Goal: Information Seeking & Learning: Check status

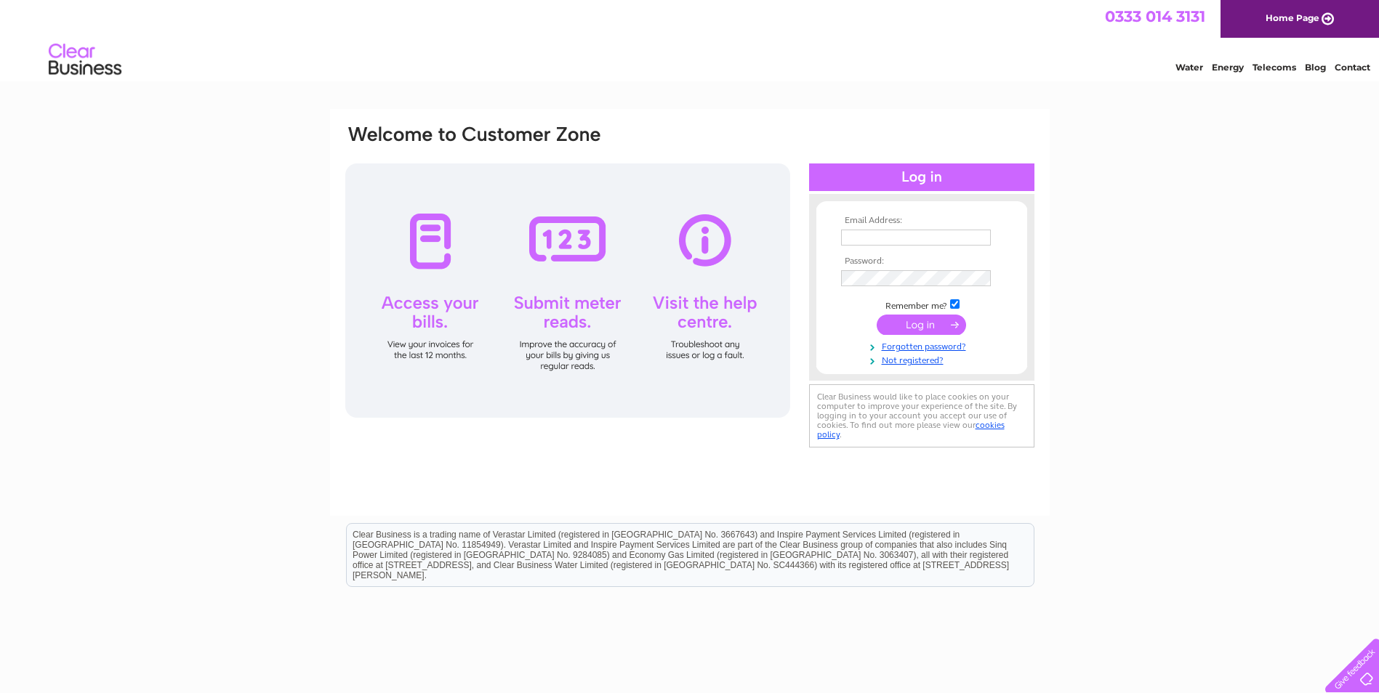
type input "sircbrora@outlook.com"
click at [915, 320] on input "submit" at bounding box center [921, 325] width 89 height 20
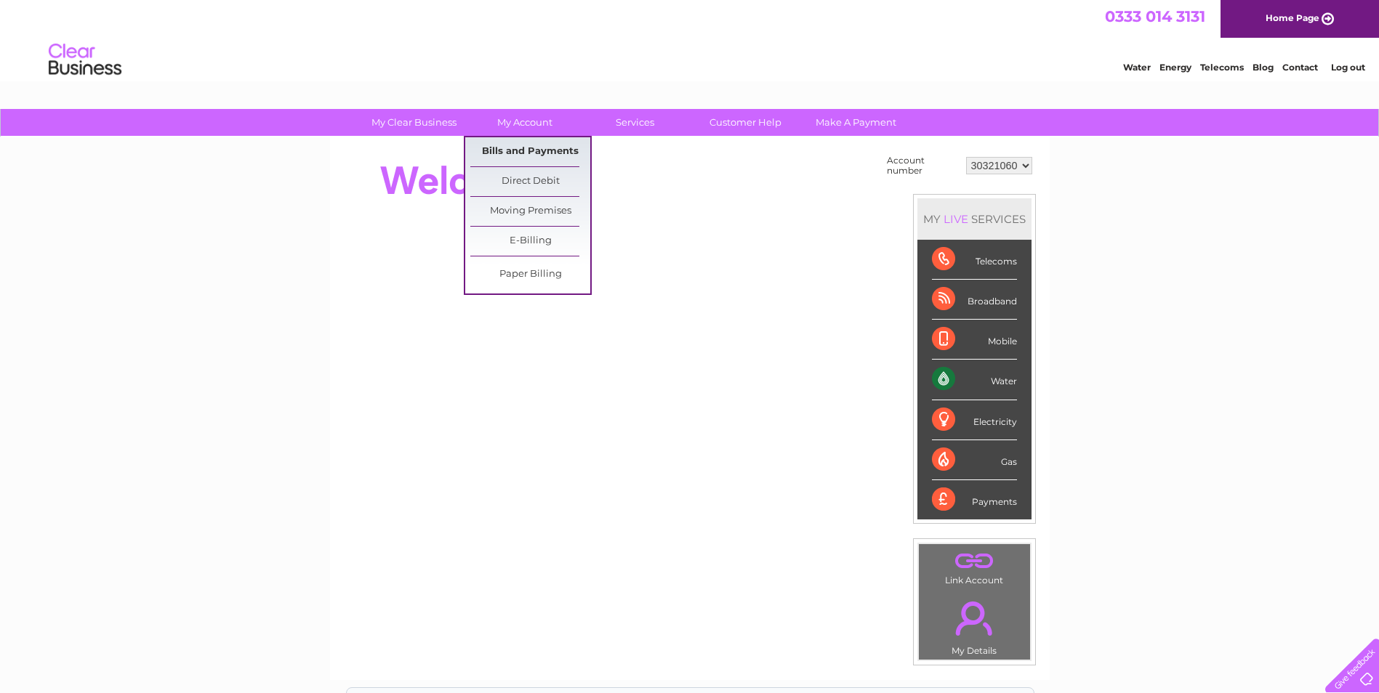
click at [535, 152] on link "Bills and Payments" at bounding box center [530, 151] width 120 height 29
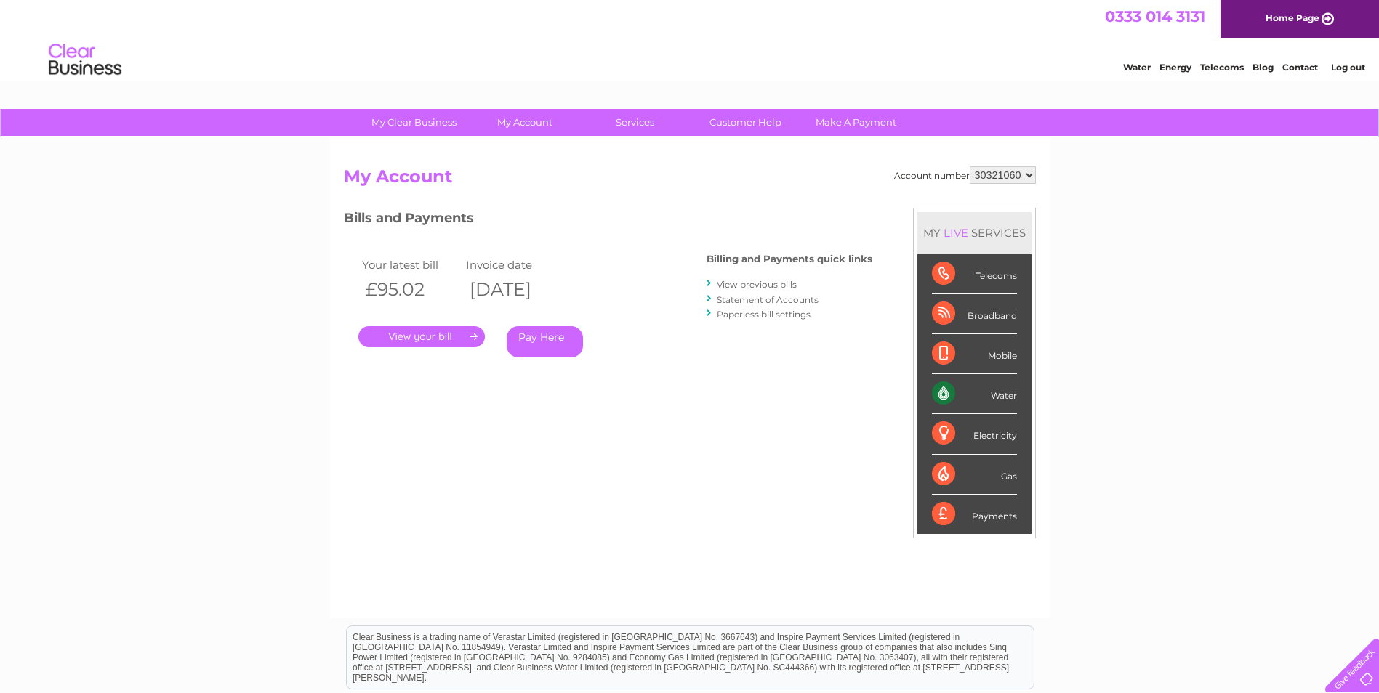
click at [1296, 63] on link "Contact" at bounding box center [1300, 67] width 36 height 11
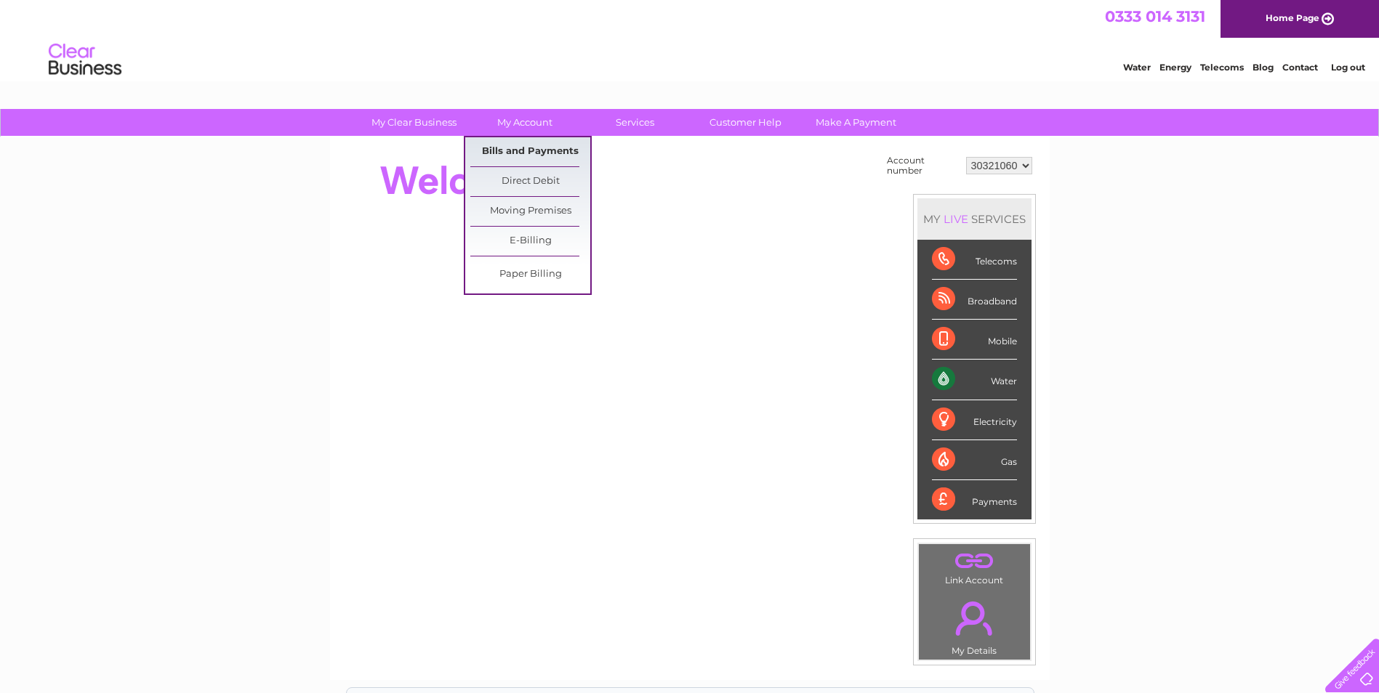
click at [515, 156] on link "Bills and Payments" at bounding box center [530, 151] width 120 height 29
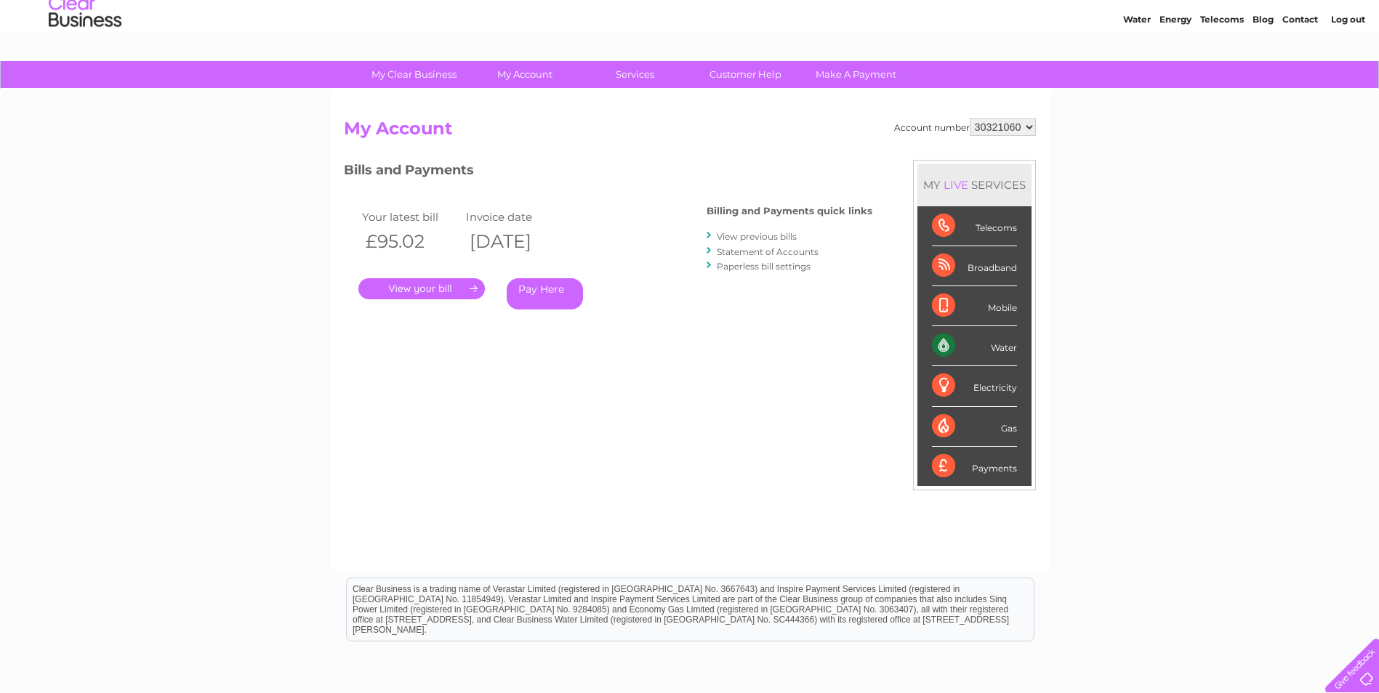
scroll to position [73, 0]
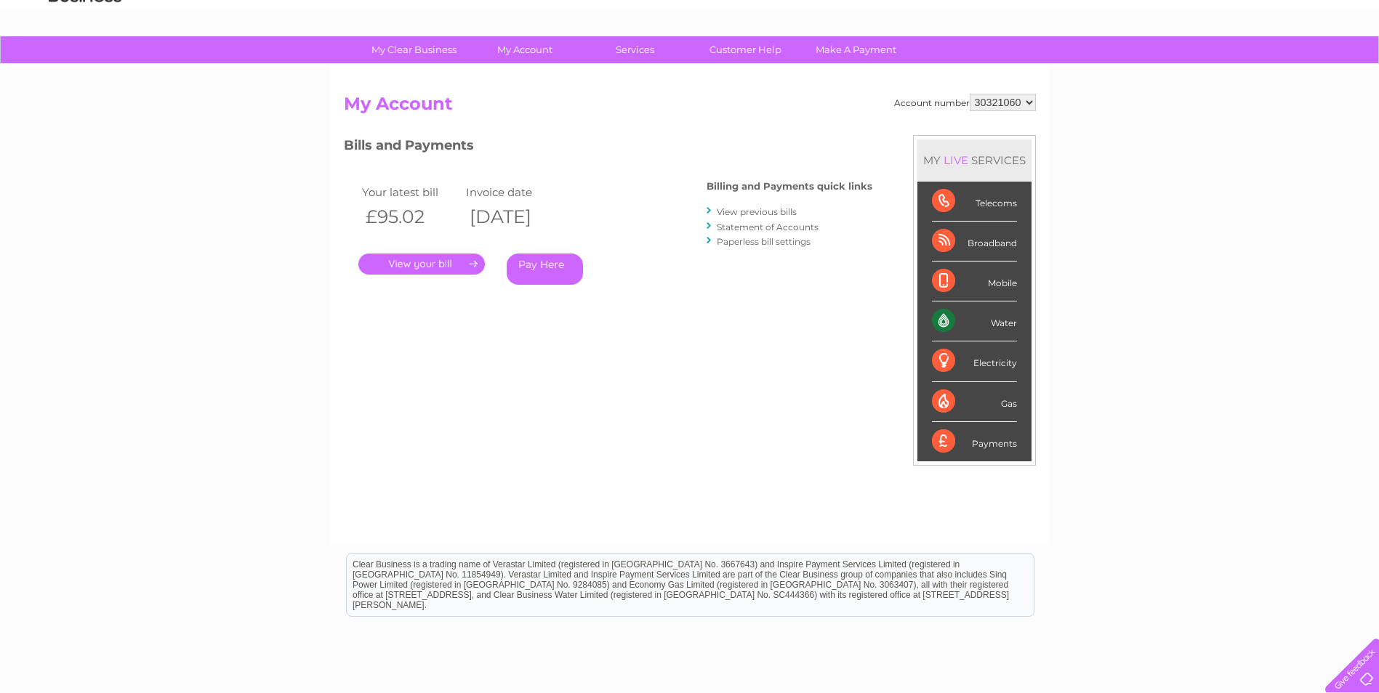
click at [1004, 331] on div "Water" at bounding box center [974, 322] width 85 height 40
click at [946, 317] on div "Water" at bounding box center [974, 322] width 85 height 40
click at [739, 209] on link "View previous bills" at bounding box center [757, 211] width 80 height 11
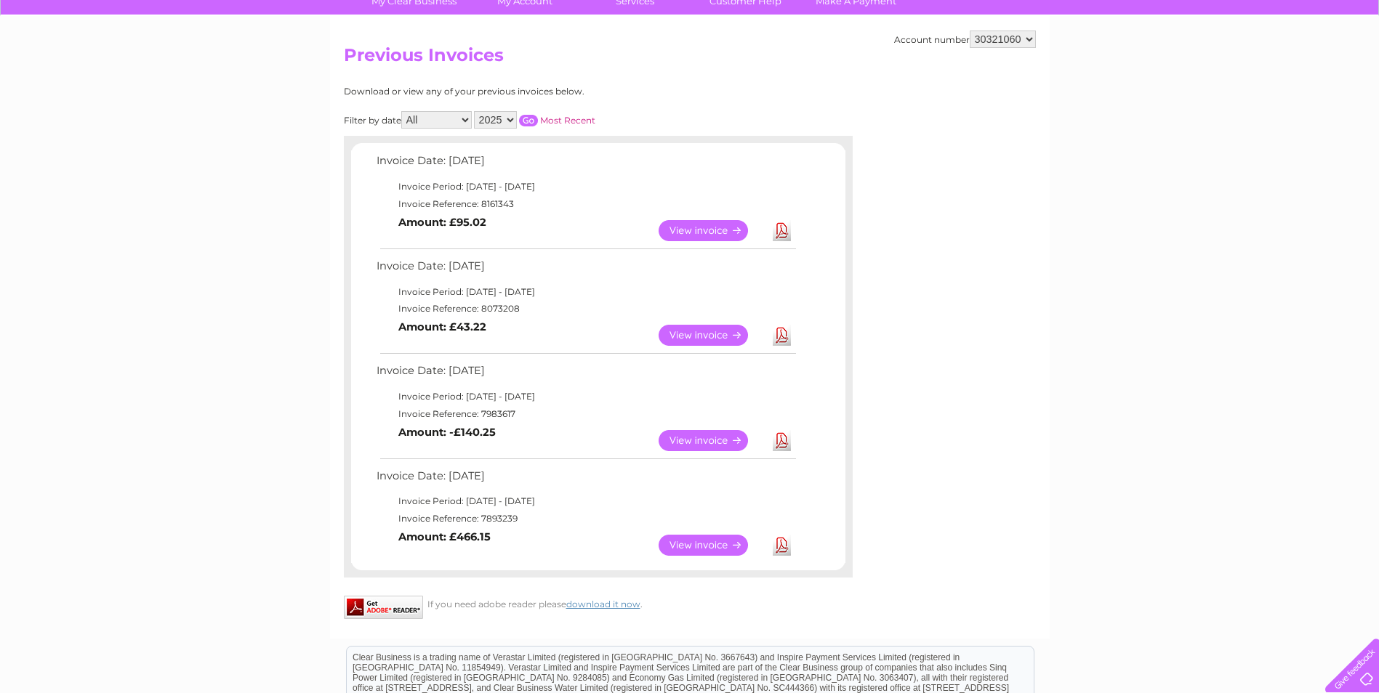
scroll to position [145, 0]
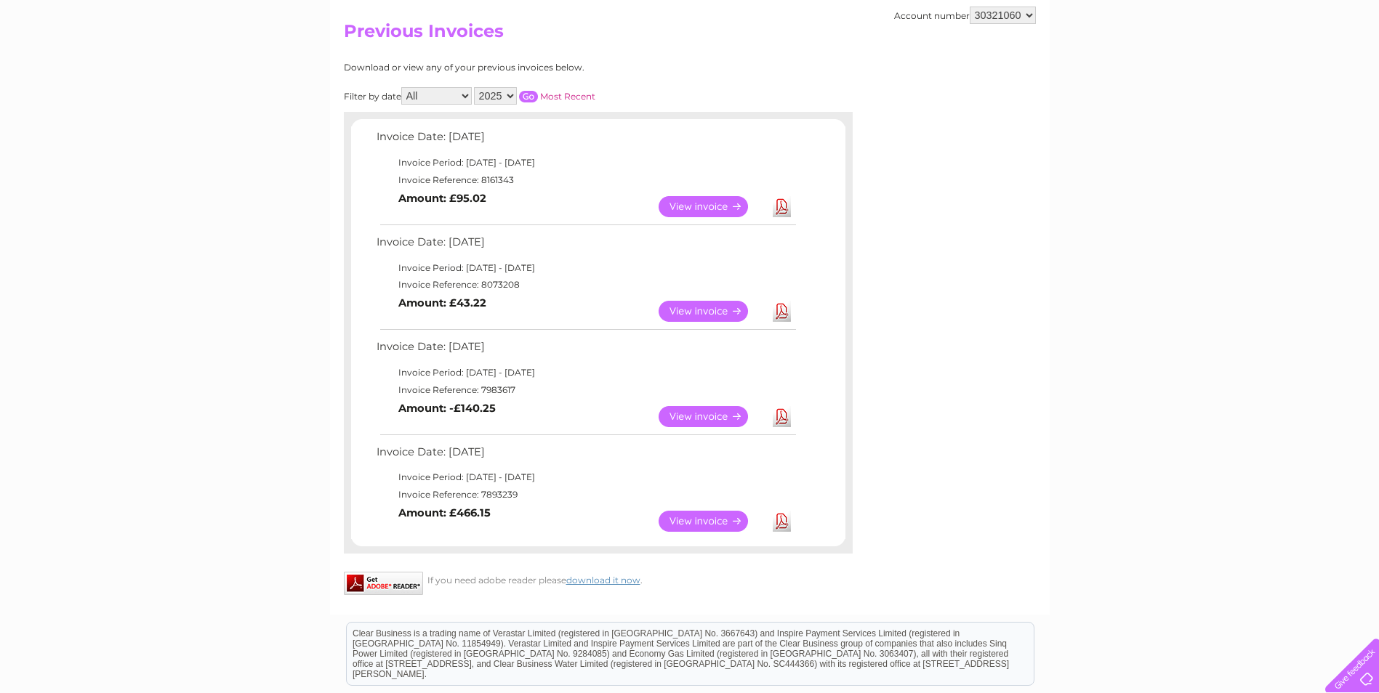
click at [705, 209] on link "View" at bounding box center [712, 206] width 107 height 21
click at [699, 315] on link "View" at bounding box center [712, 311] width 107 height 21
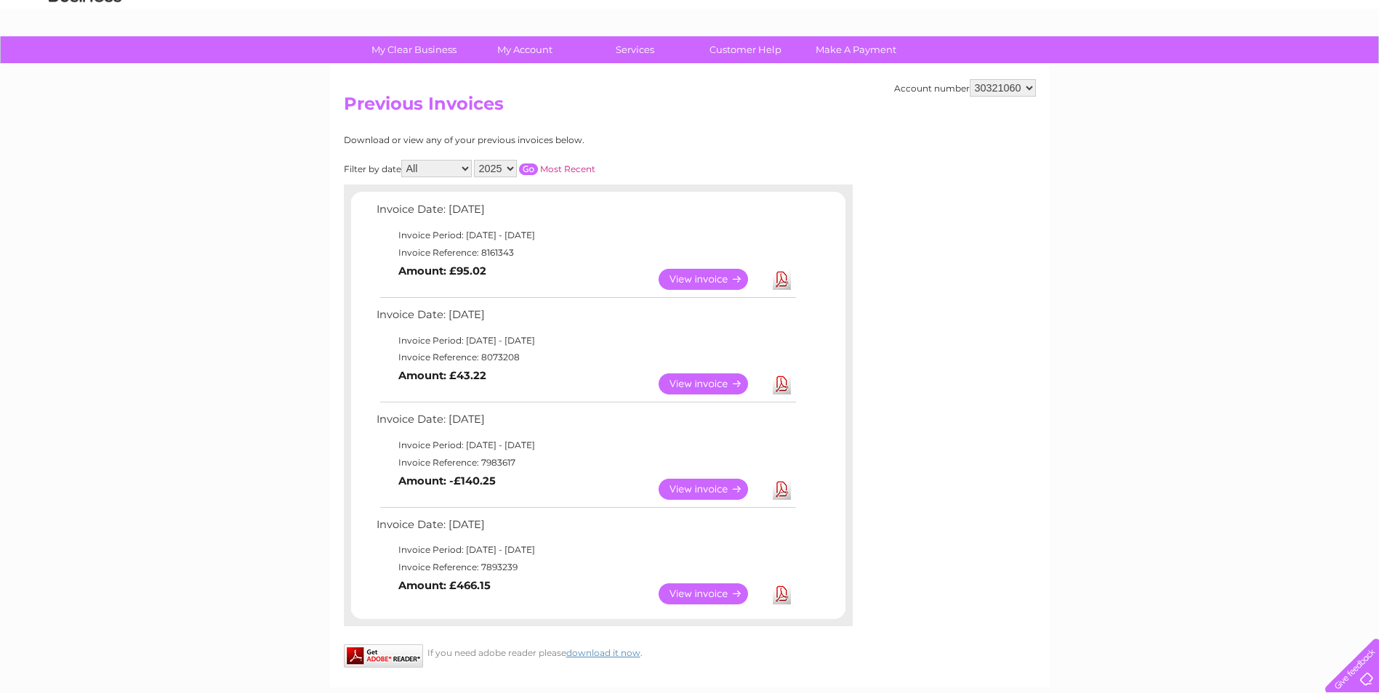
click at [1003, 85] on select "30321060" at bounding box center [1003, 87] width 66 height 17
click at [1050, 190] on div "My Clear Business Login Details My Details My Preferences Link Account My Accou…" at bounding box center [689, 486] width 1379 height 900
click at [677, 280] on link "View" at bounding box center [712, 279] width 107 height 21
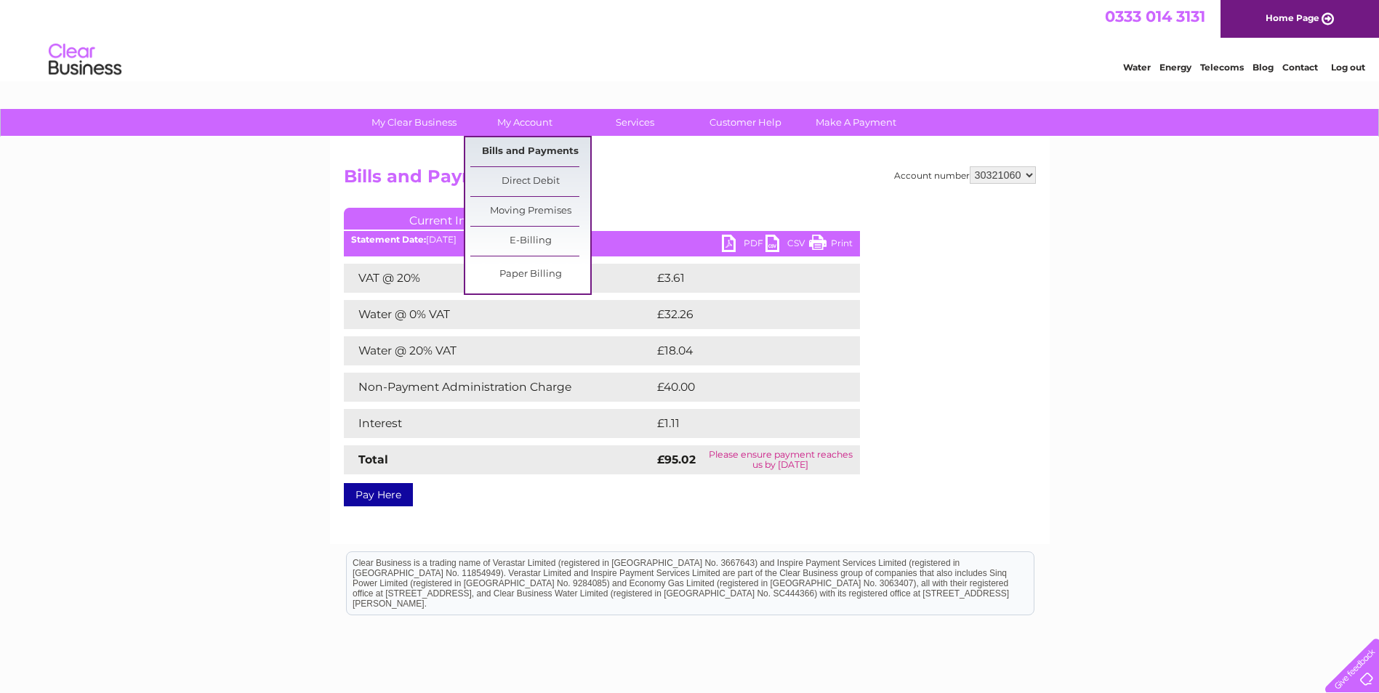
click at [526, 150] on link "Bills and Payments" at bounding box center [530, 151] width 120 height 29
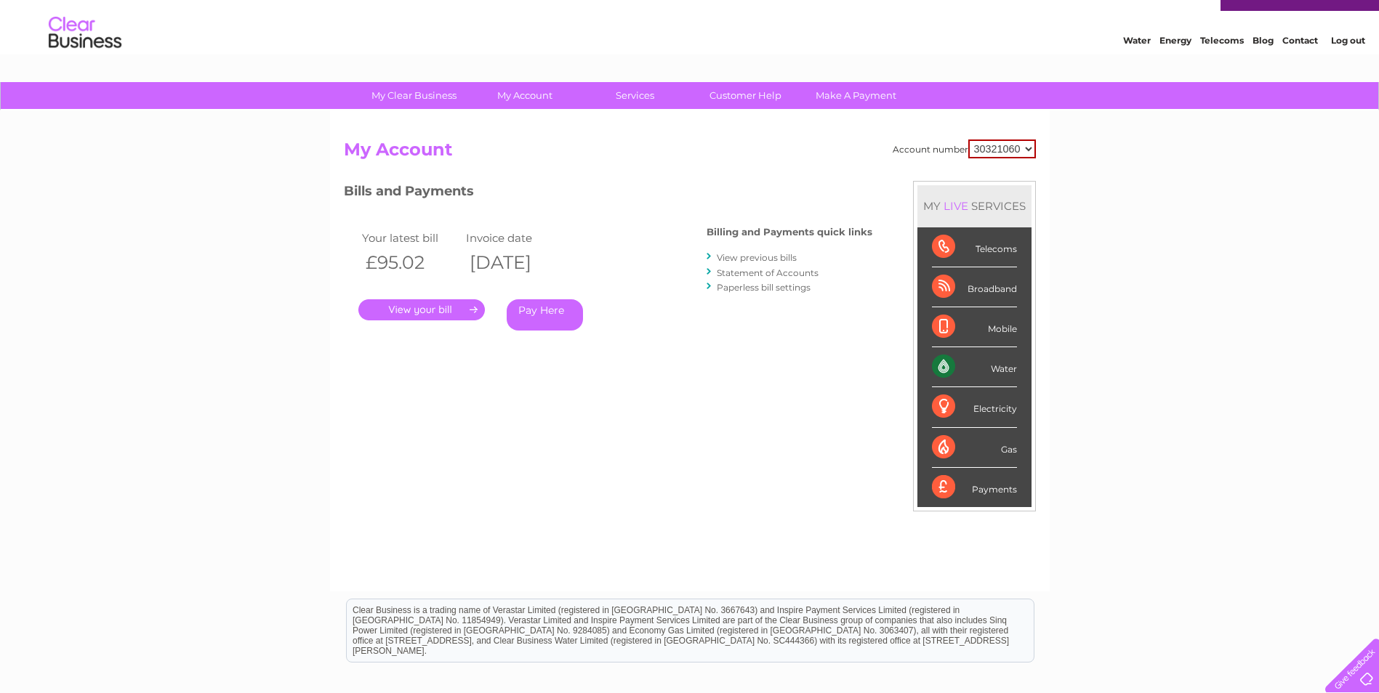
scroll to position [73, 0]
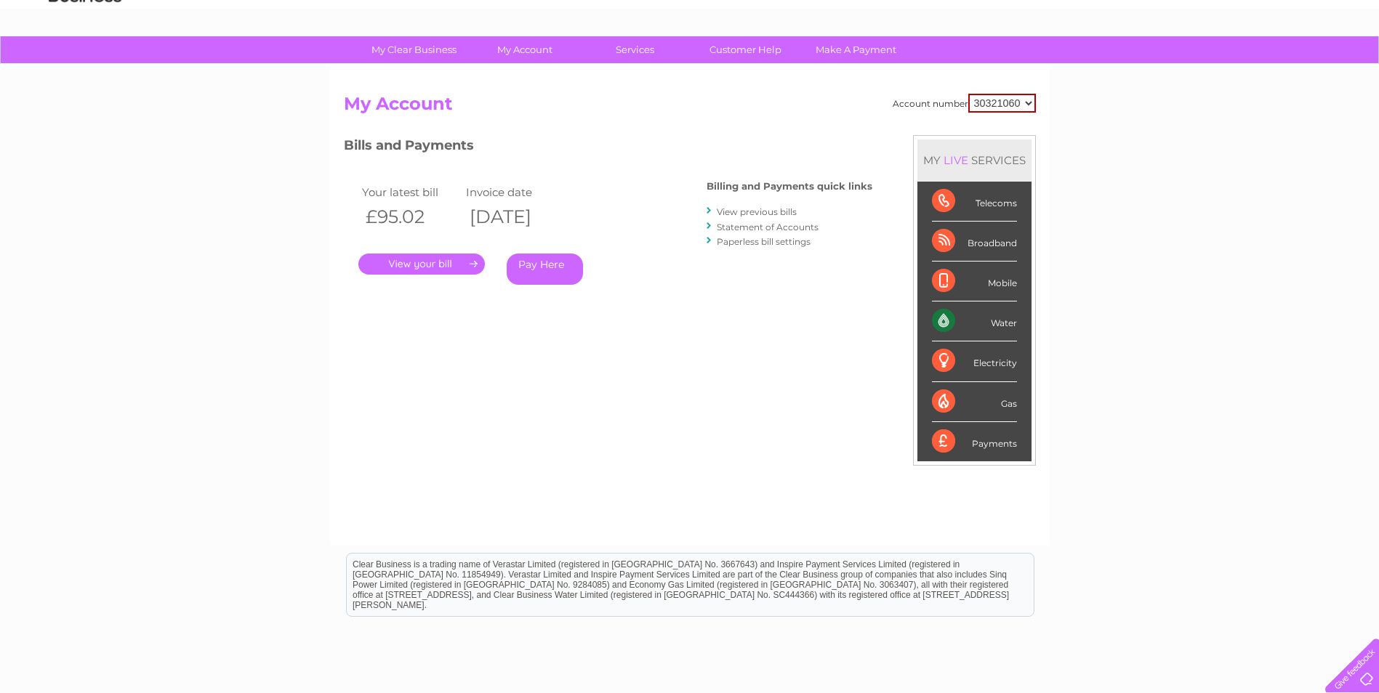
click at [439, 345] on div "Account number 30321060 My Account MY LIVE SERVICES Telecoms Broadband Mobile W…" at bounding box center [690, 313] width 692 height 438
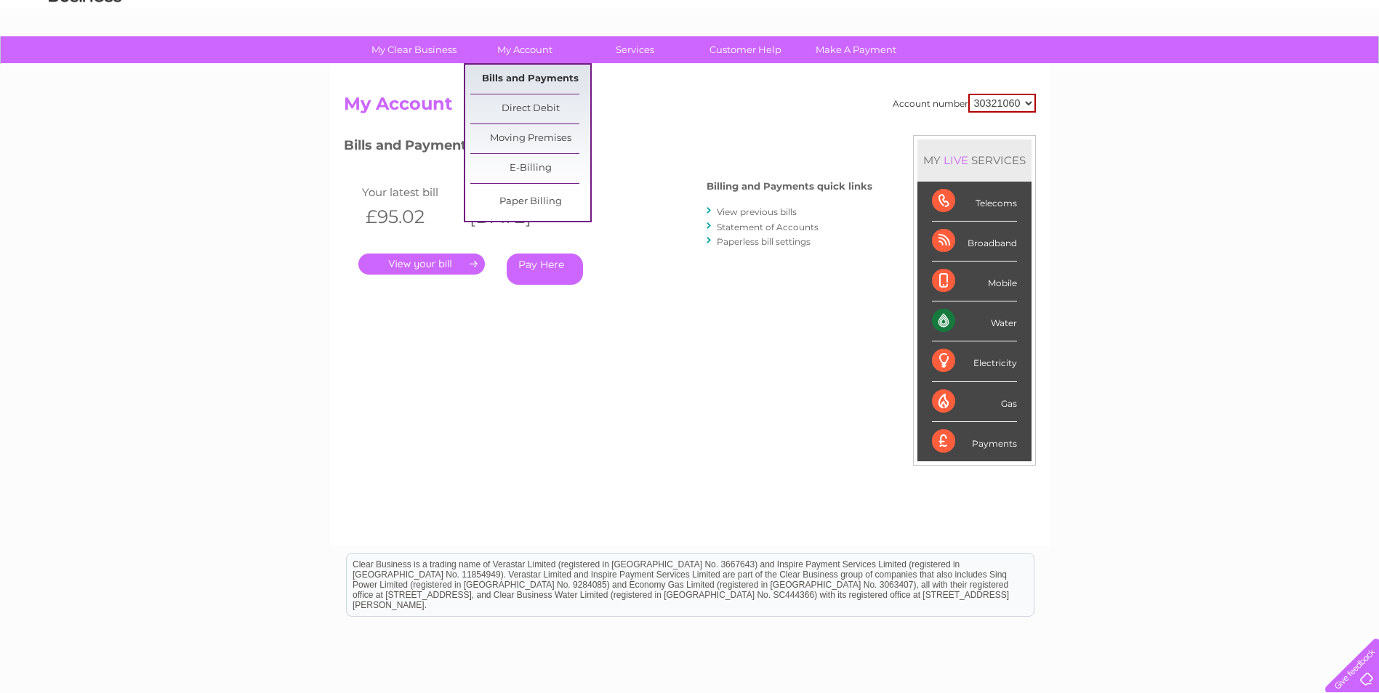
click at [531, 80] on link "Bills and Payments" at bounding box center [530, 79] width 120 height 29
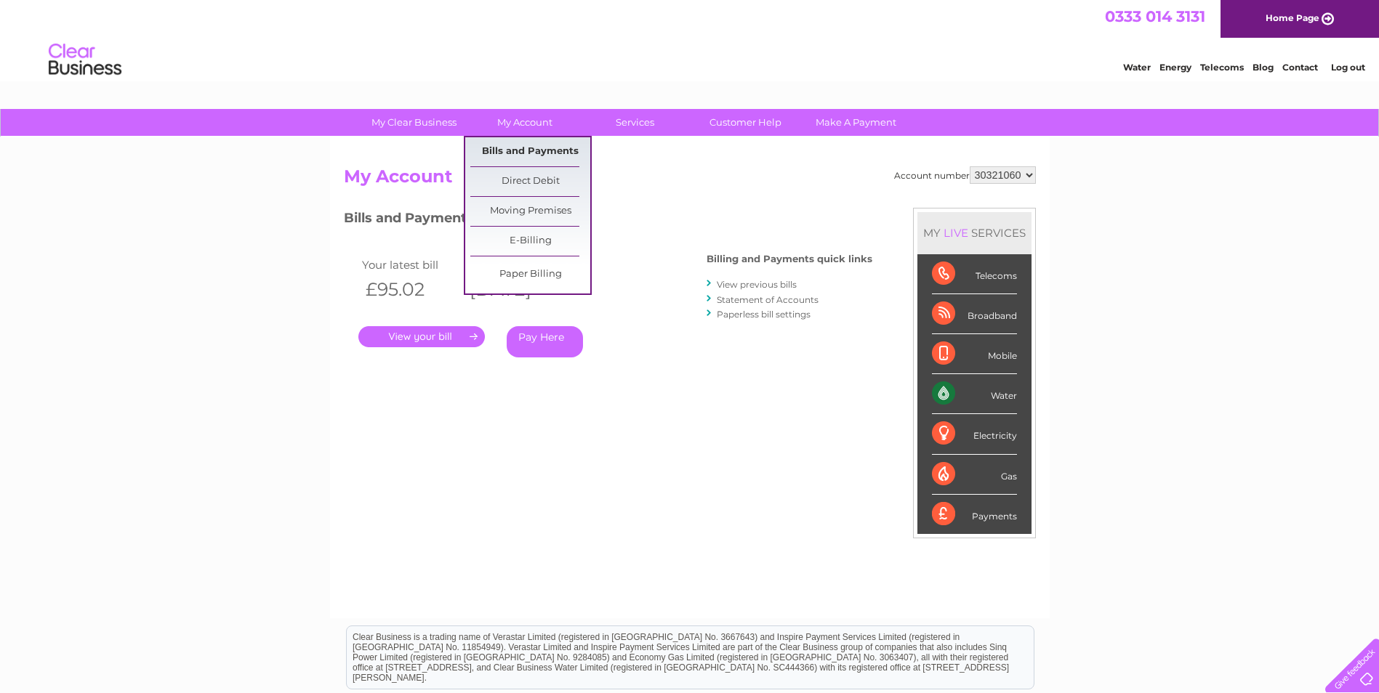
click at [531, 150] on link "Bills and Payments" at bounding box center [530, 151] width 120 height 29
click at [504, 151] on link "Bills and Payments" at bounding box center [530, 151] width 120 height 29
click at [526, 150] on link "Bills and Payments" at bounding box center [530, 151] width 120 height 29
click at [519, 153] on link "Bills and Payments" at bounding box center [530, 151] width 120 height 29
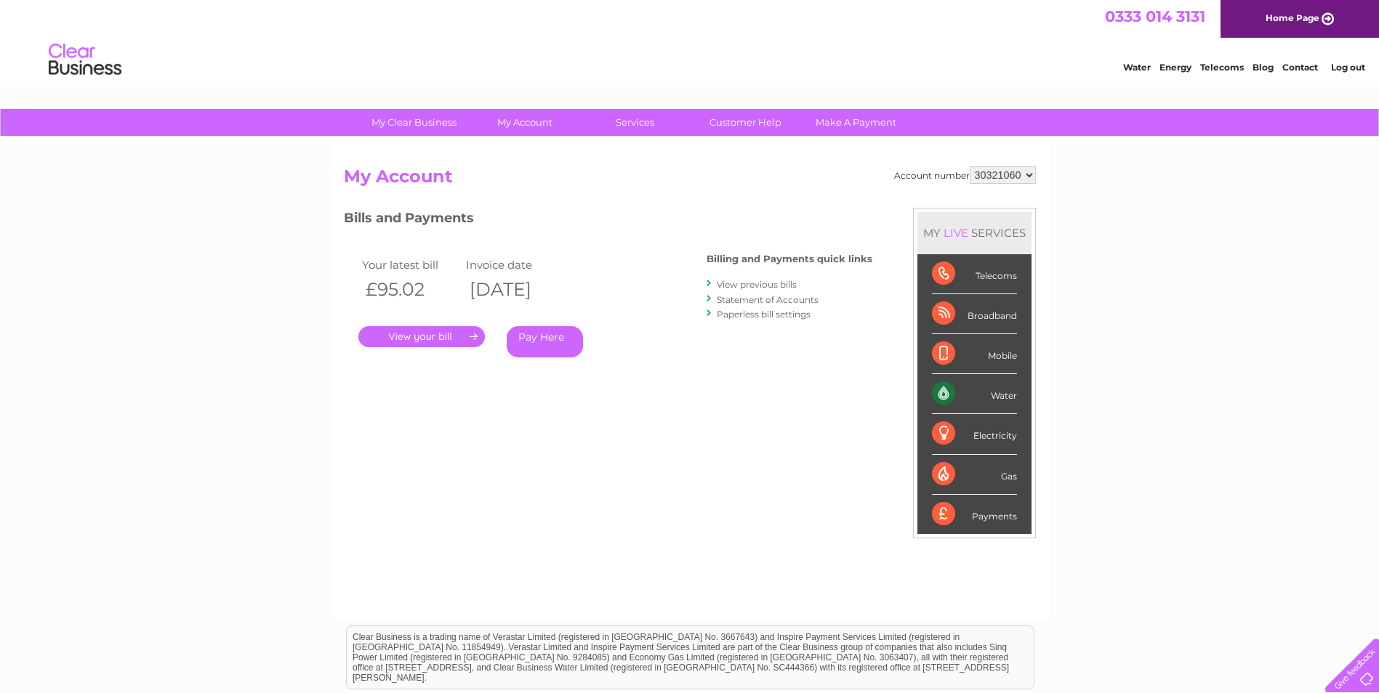
click at [768, 283] on link "View previous bills" at bounding box center [757, 284] width 80 height 11
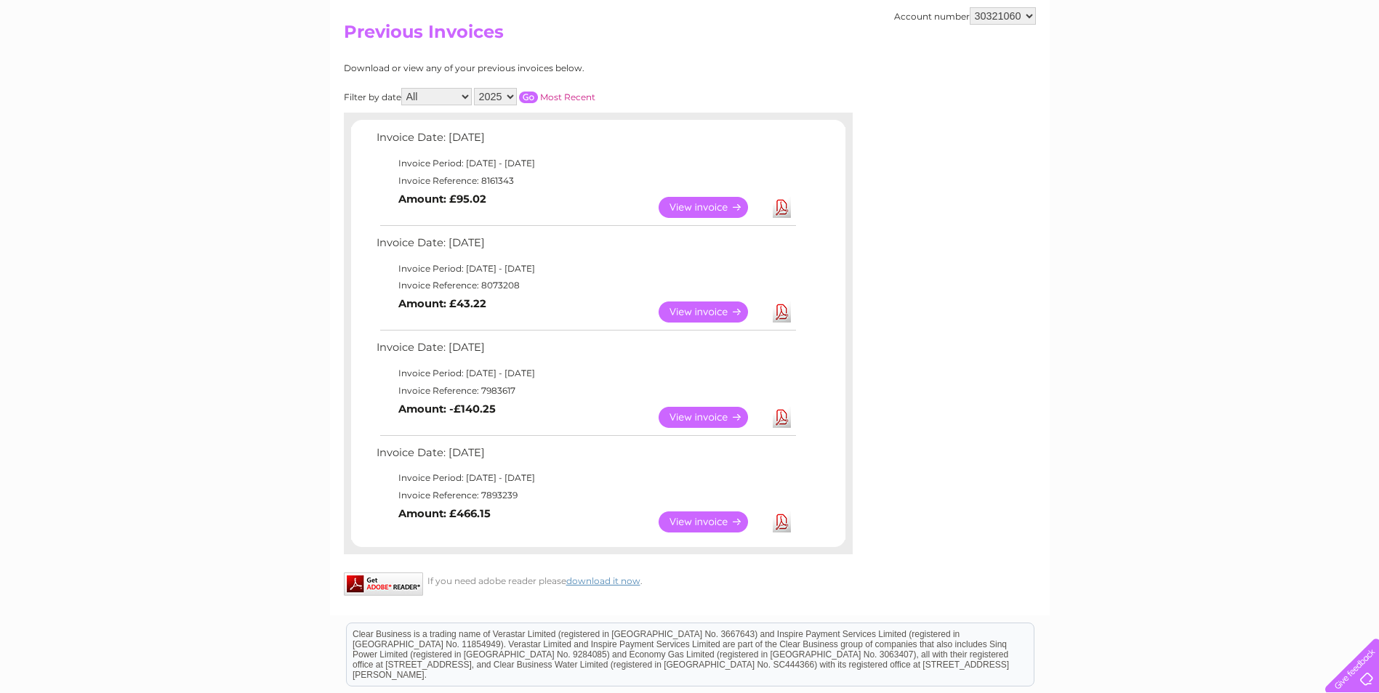
scroll to position [145, 0]
click at [615, 202] on td "View Download Amount: £95.02" at bounding box center [585, 207] width 425 height 36
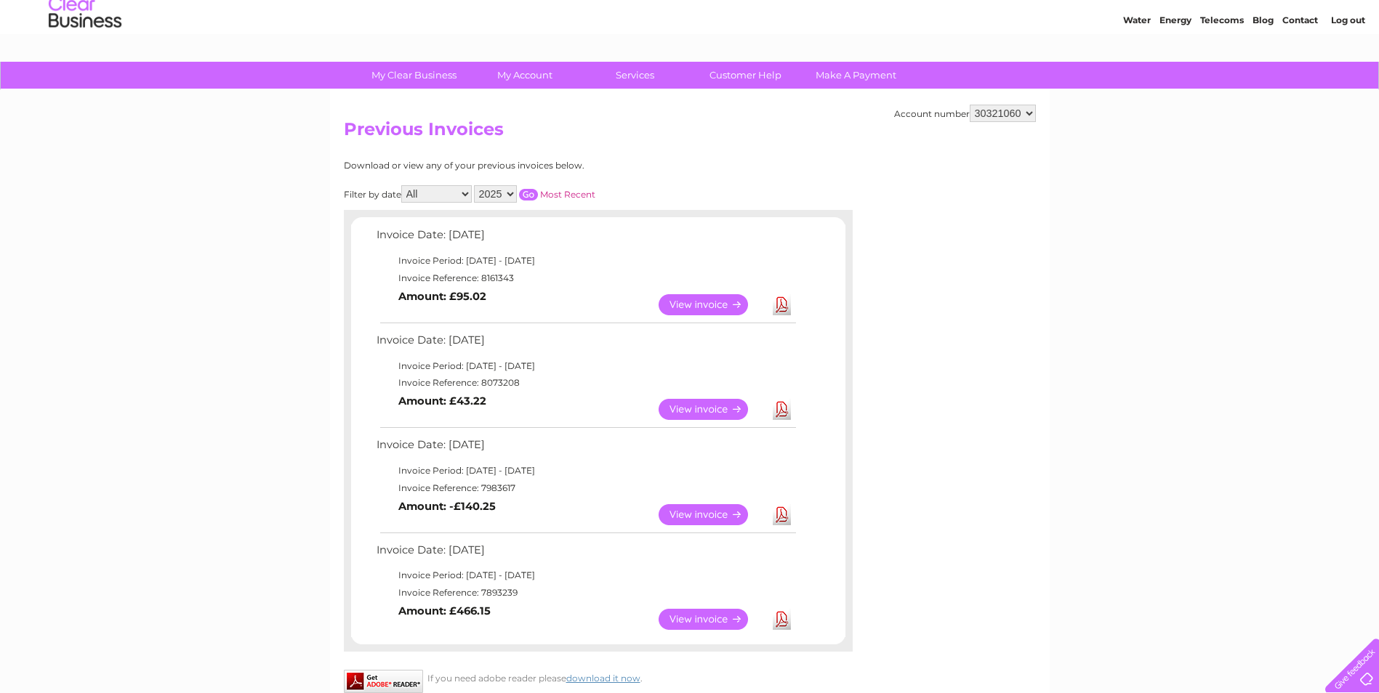
scroll to position [73, 0]
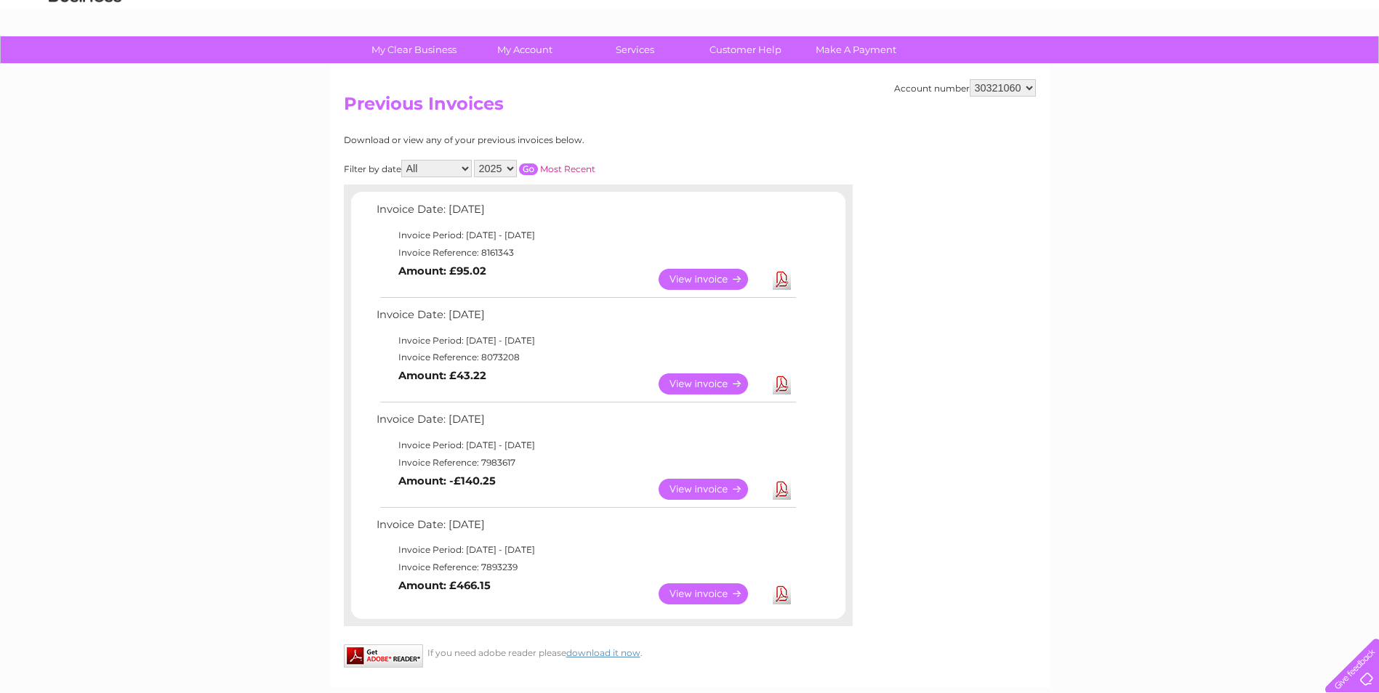
click at [1061, 388] on div "My Clear Business Login Details My Details My Preferences Link Account My Accou…" at bounding box center [689, 486] width 1379 height 900
click at [981, 380] on div "Account number 30321060 Previous Invoices Download or view any of your previous…" at bounding box center [690, 376] width 720 height 623
click at [1008, 358] on div "Account number 30321060 Previous Invoices Download or view any of your previous…" at bounding box center [690, 376] width 720 height 623
click at [910, 358] on div "Account number 30321060 Previous Invoices Download or view any of your previous…" at bounding box center [690, 376] width 720 height 623
click at [720, 279] on link "View" at bounding box center [712, 279] width 107 height 21
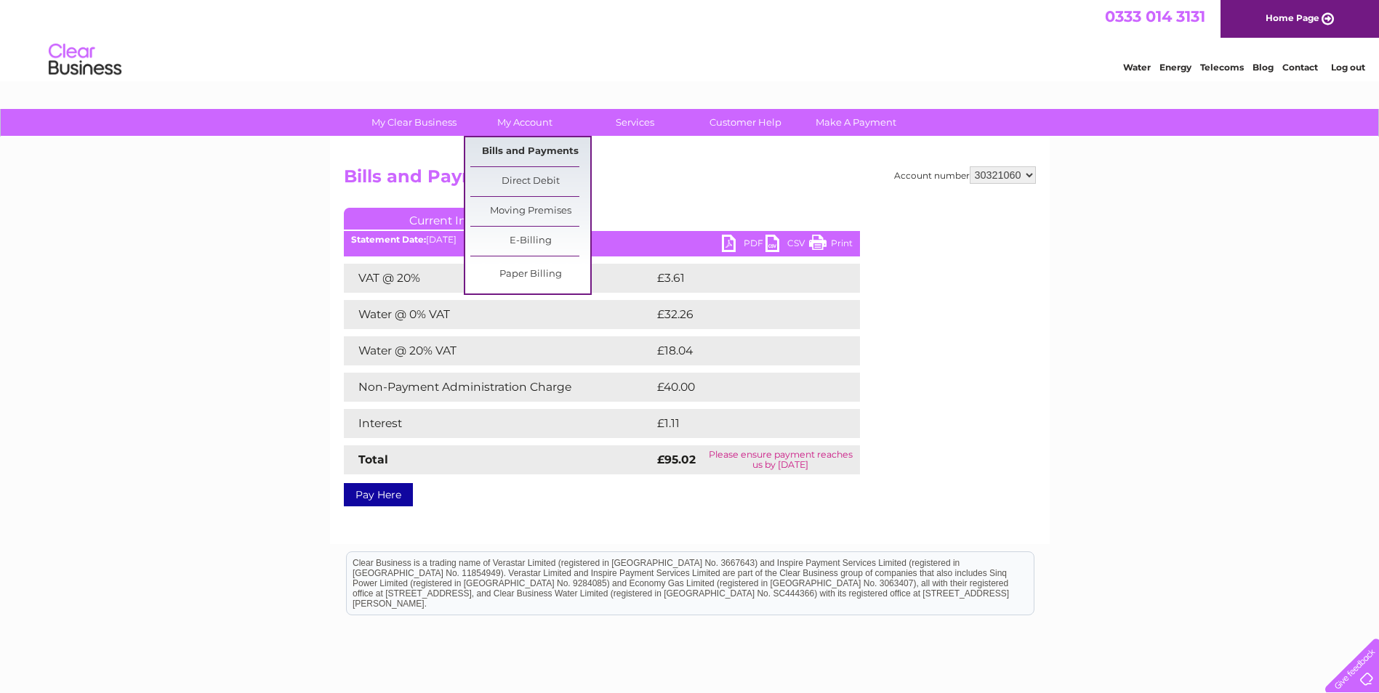
click at [532, 145] on link "Bills and Payments" at bounding box center [530, 151] width 120 height 29
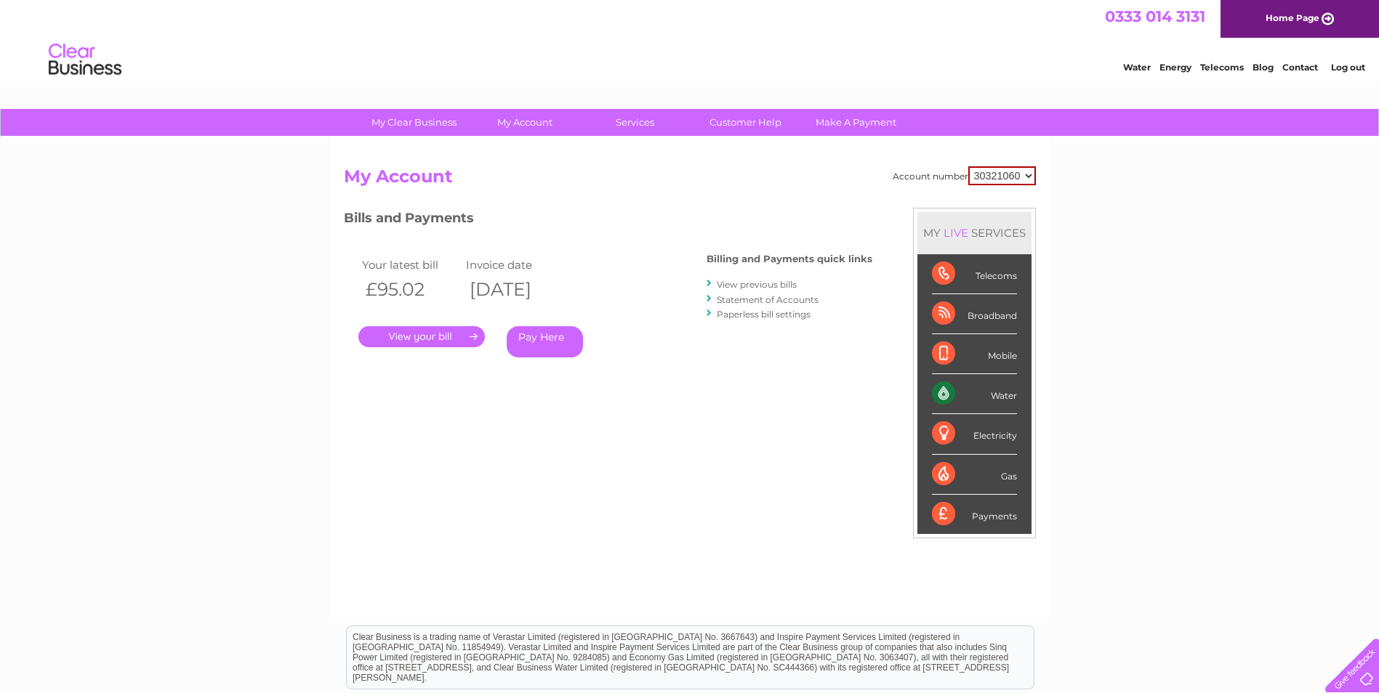
click at [736, 285] on link "View previous bills" at bounding box center [757, 284] width 80 height 11
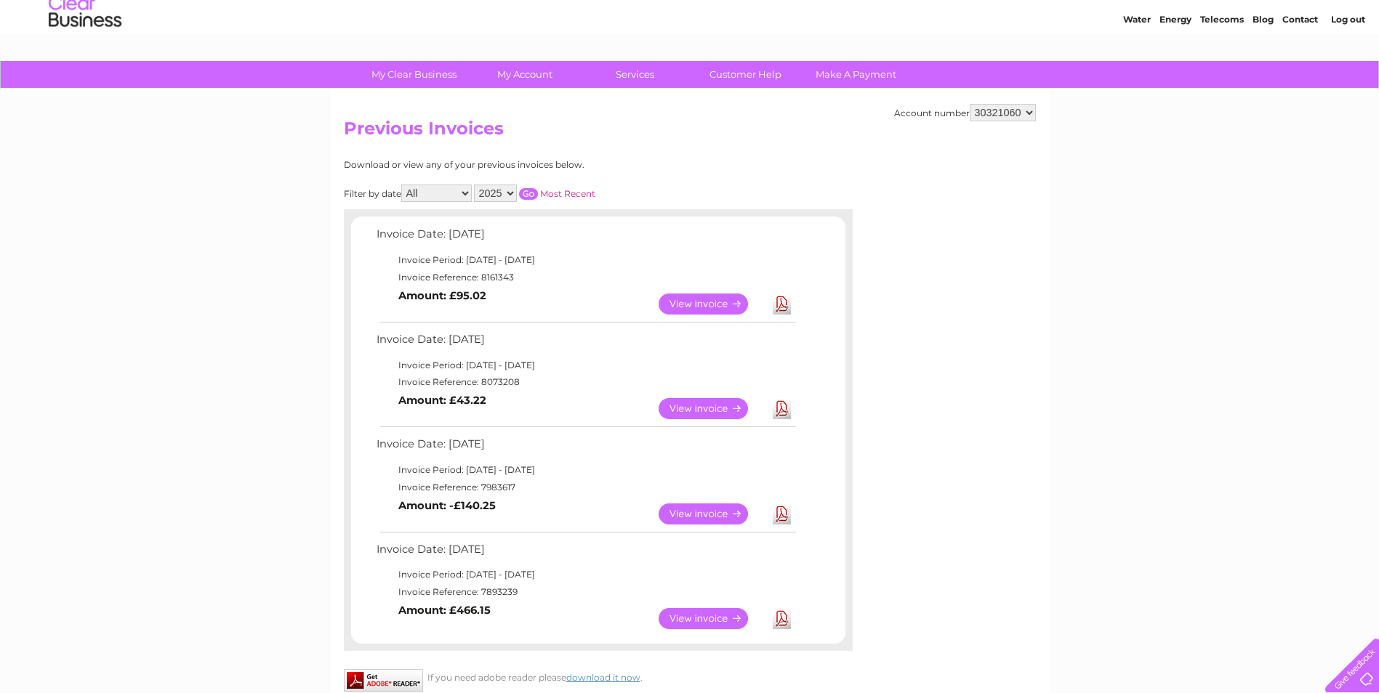
scroll to position [73, 0]
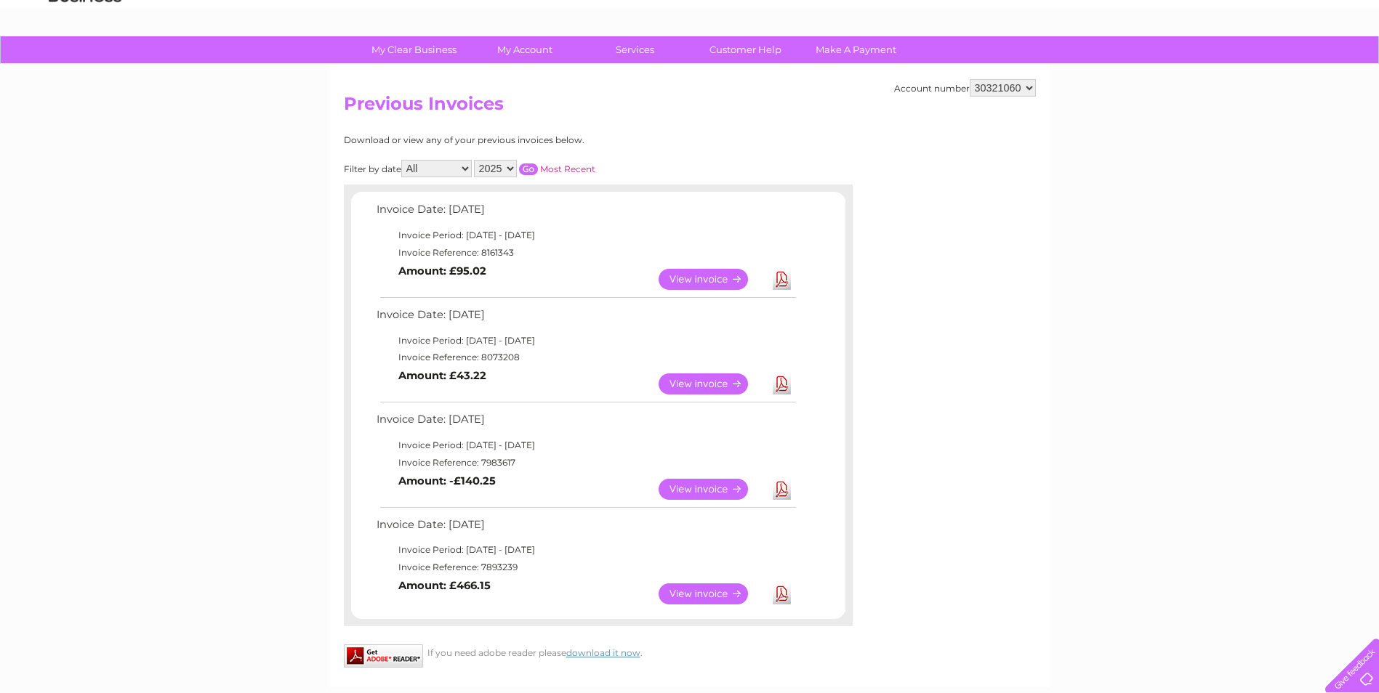
click at [717, 488] on link "View" at bounding box center [712, 489] width 107 height 21
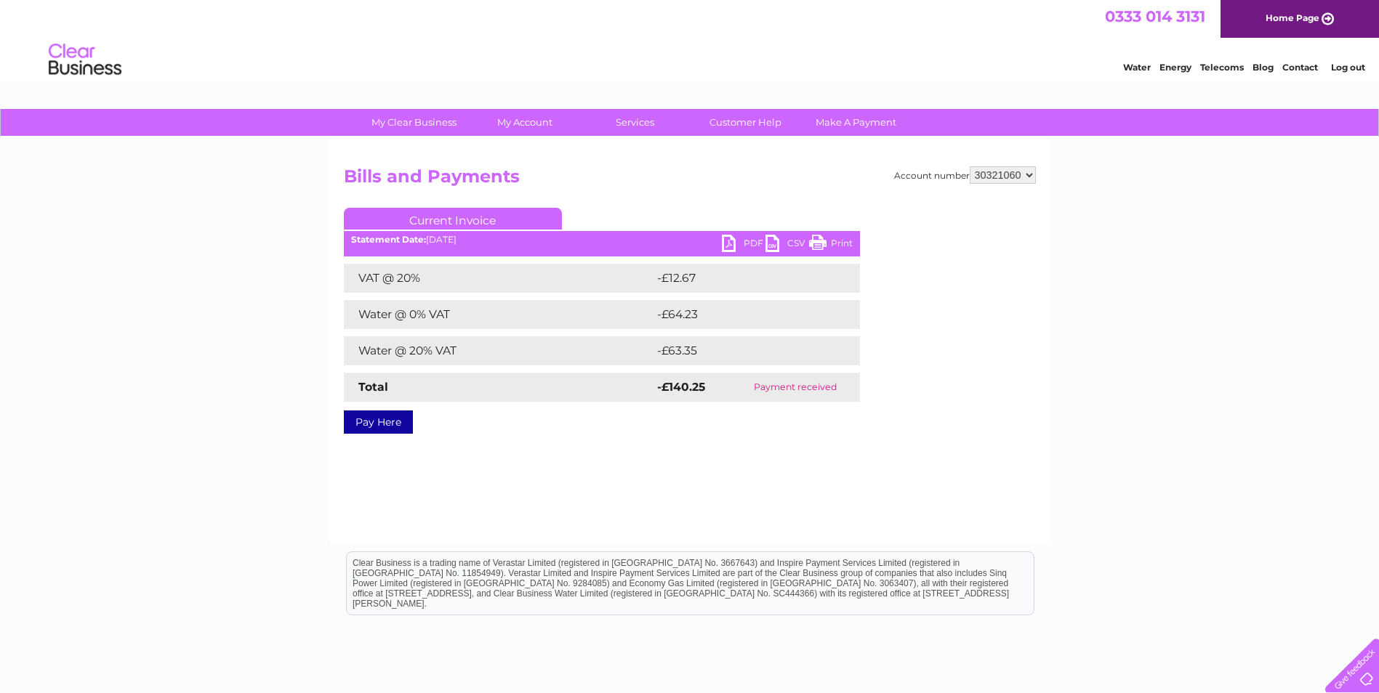
drag, startPoint x: 661, startPoint y: 429, endPoint x: 696, endPoint y: 436, distance: 34.9
click at [661, 429] on div "Account number 30321060 Bills and Payments Current Invoice PDF CSV Print VAT @ …" at bounding box center [690, 340] width 720 height 407
click at [821, 395] on td "Payment received" at bounding box center [795, 387] width 128 height 29
click at [785, 456] on div "Account number 30321060 Bills and Payments Current Invoice PDF CSV Print VAT @ …" at bounding box center [690, 340] width 720 height 407
click at [778, 461] on div "Account number 30321060 Bills and Payments Current Invoice PDF CSV Print VAT @ …" at bounding box center [690, 340] width 720 height 407
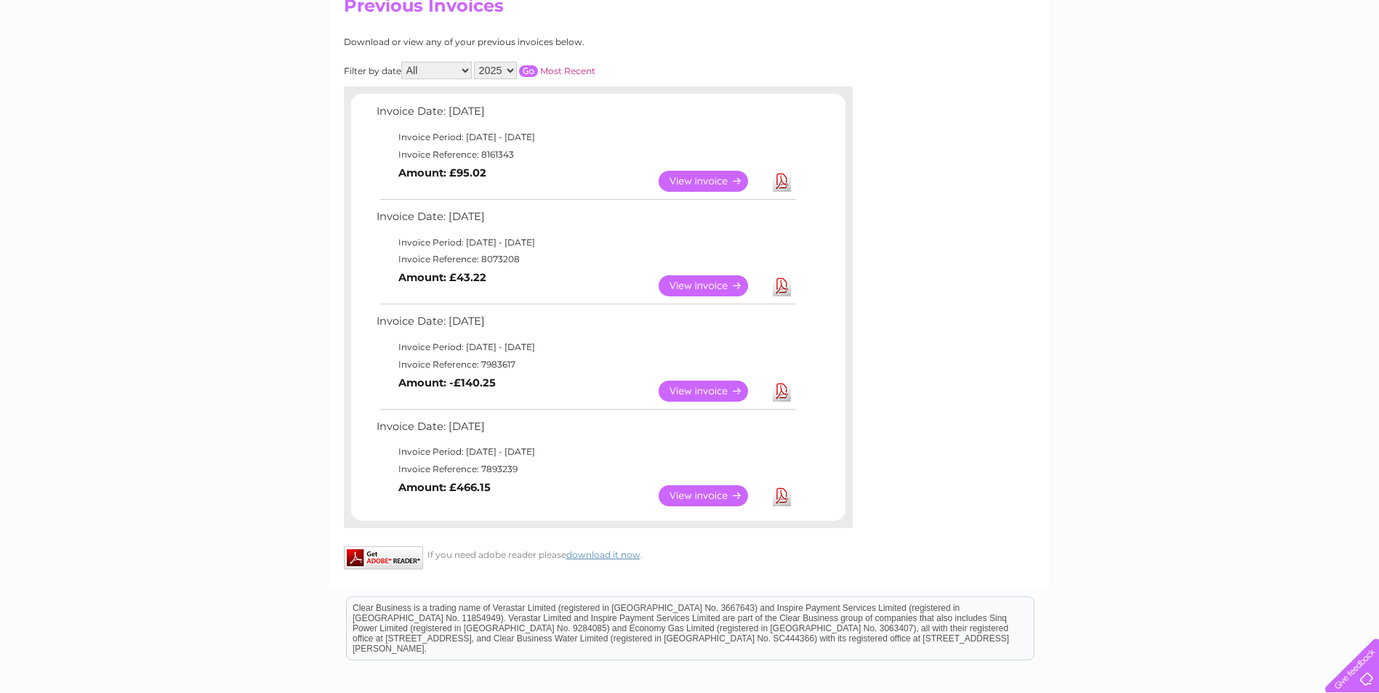
scroll to position [145, 0]
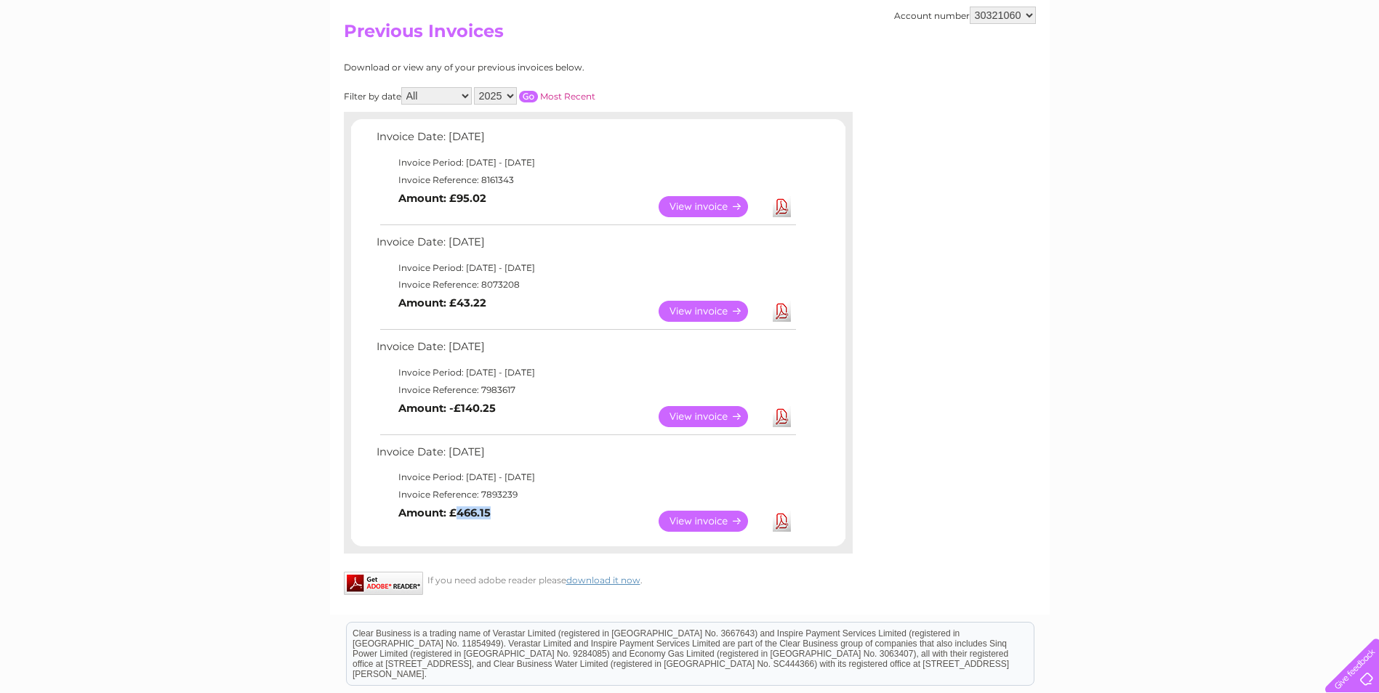
drag, startPoint x: 456, startPoint y: 512, endPoint x: 488, endPoint y: 522, distance: 33.3
click at [488, 522] on td "View Download Amount: £466.15" at bounding box center [585, 522] width 425 height 36
drag, startPoint x: 488, startPoint y: 522, endPoint x: 517, endPoint y: 529, distance: 30.0
click at [517, 529] on td "View Download Amount: £466.15" at bounding box center [585, 522] width 425 height 36
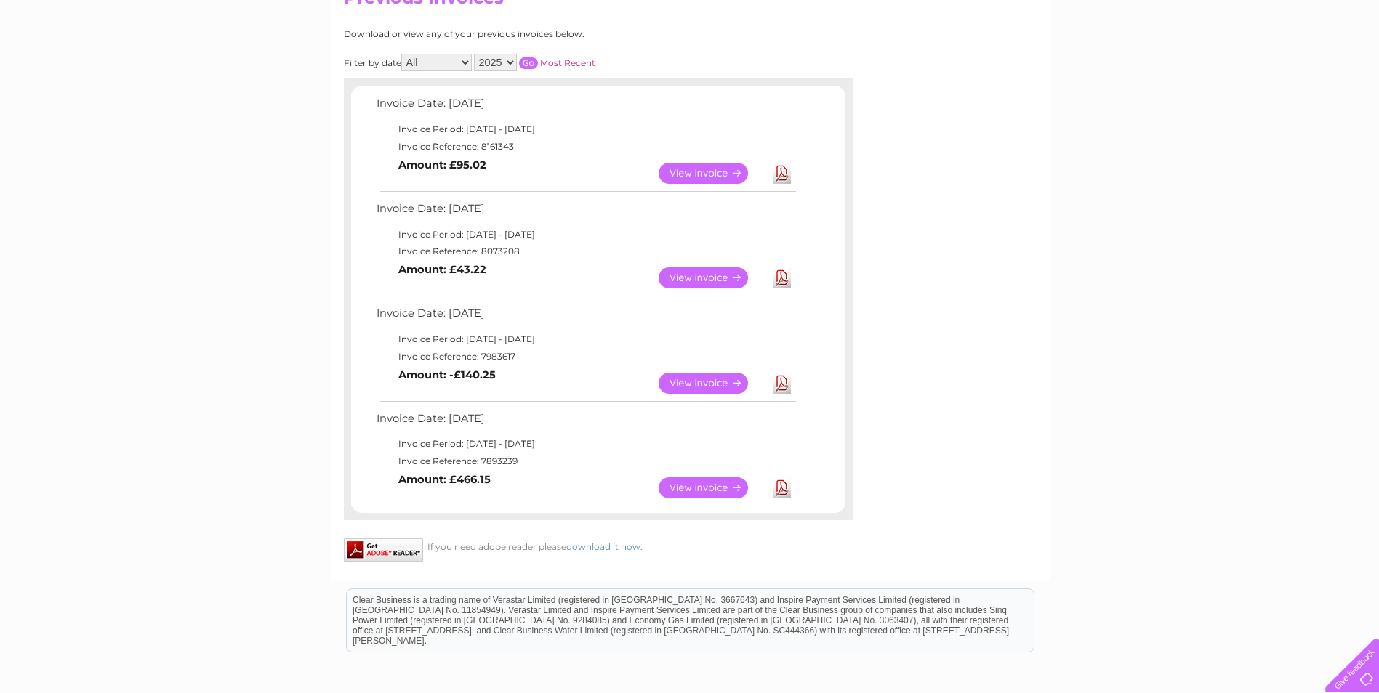
scroll to position [218, 0]
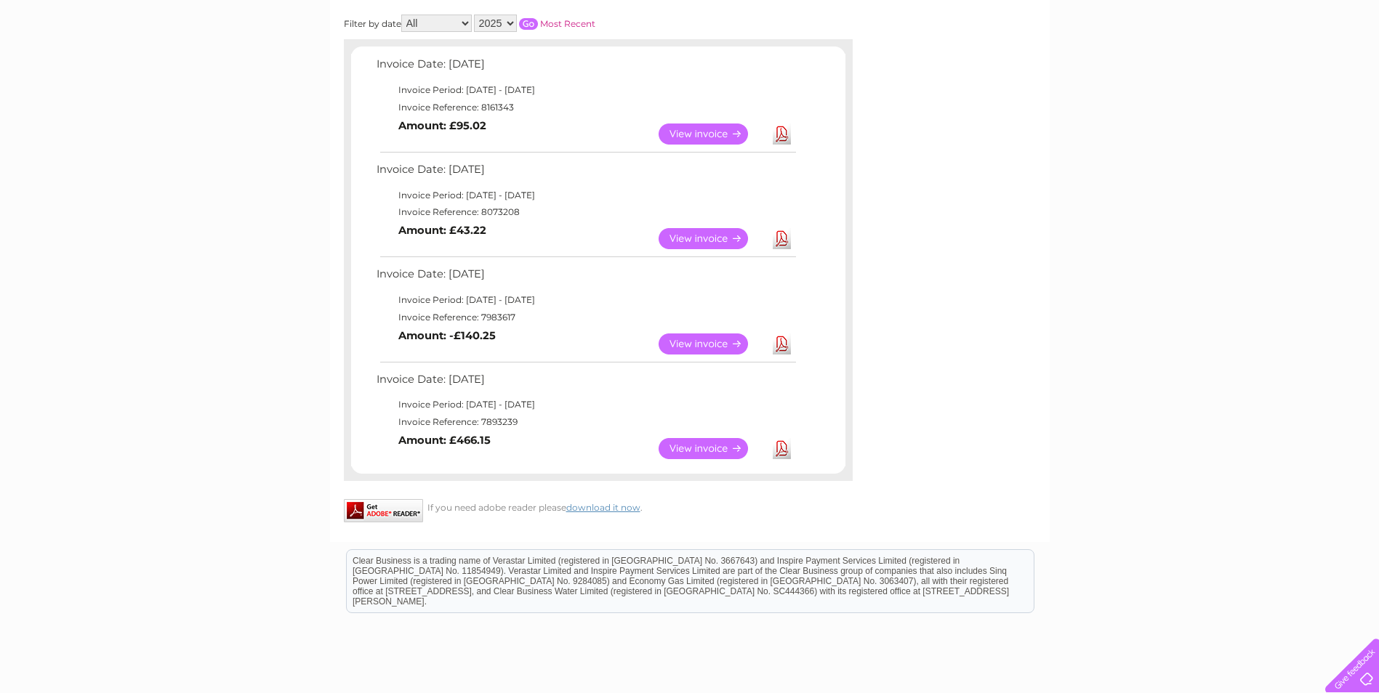
click at [559, 379] on td "Invoice Date: [DATE]" at bounding box center [585, 383] width 425 height 27
drag, startPoint x: 490, startPoint y: 443, endPoint x: 455, endPoint y: 443, distance: 34.9
click at [455, 443] on b "Amount: £466.15" at bounding box center [444, 440] width 92 height 13
drag, startPoint x: 455, startPoint y: 443, endPoint x: 512, endPoint y: 435, distance: 58.0
click at [512, 435] on td "View Download Amount: £466.15" at bounding box center [585, 449] width 425 height 36
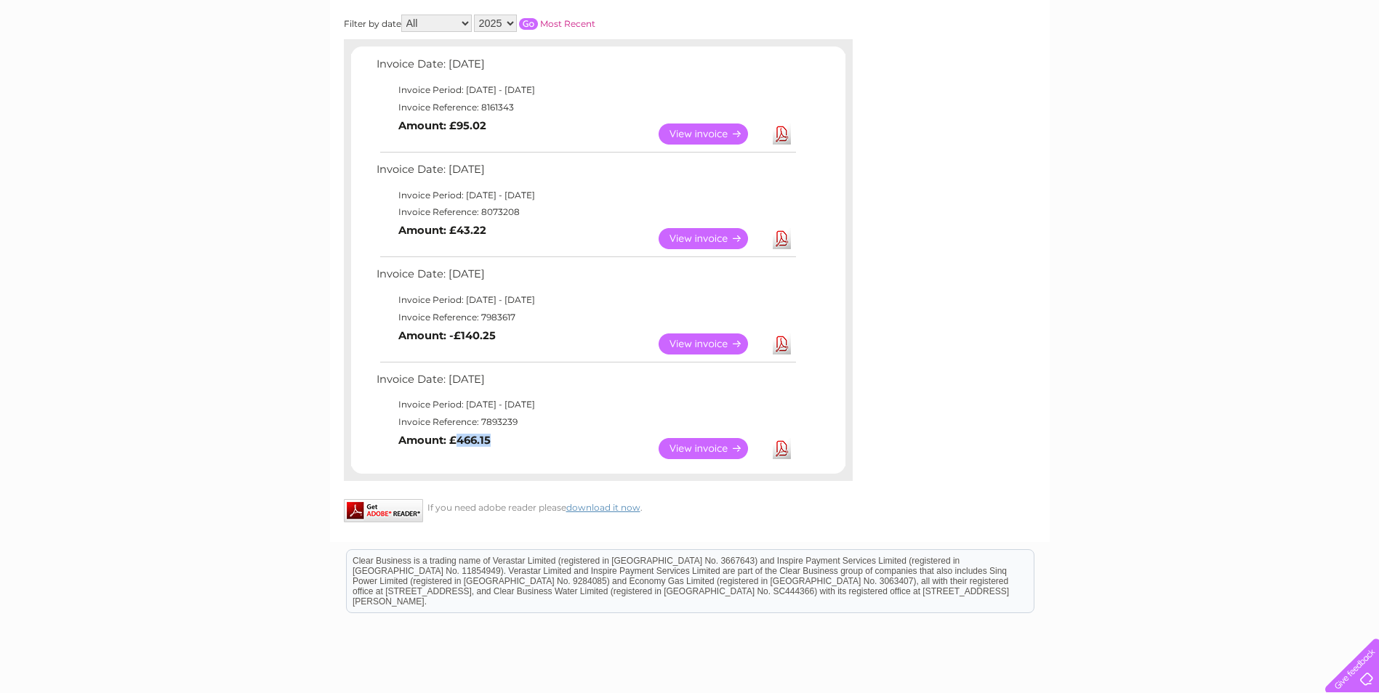
click at [504, 438] on td "View Download Amount: £466.15" at bounding box center [585, 449] width 425 height 36
click at [521, 440] on td "View Download Amount: £466.15" at bounding box center [585, 449] width 425 height 36
drag, startPoint x: 499, startPoint y: 435, endPoint x: 444, endPoint y: 453, distance: 57.5
click at [444, 453] on td "View Download Amount: £466.15" at bounding box center [585, 449] width 425 height 36
drag, startPoint x: 444, startPoint y: 453, endPoint x: 455, endPoint y: 454, distance: 11.0
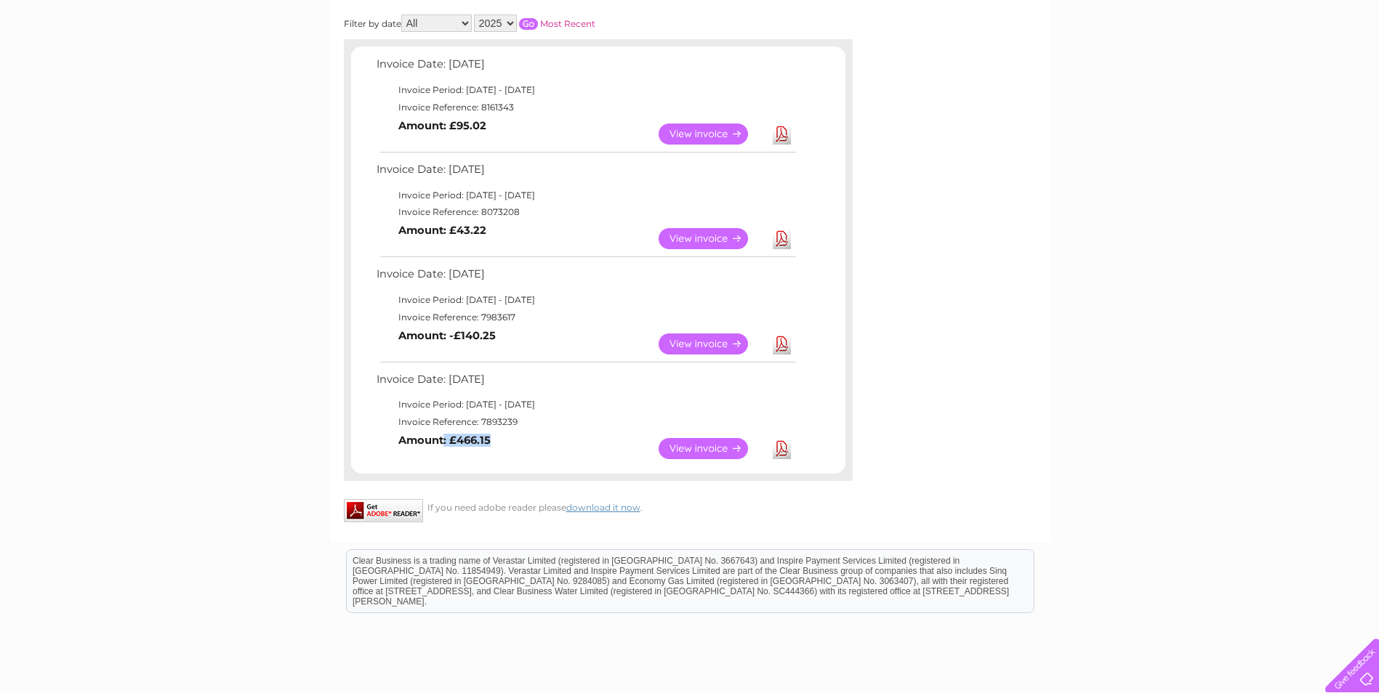
click at [455, 454] on td "View Download Amount: £466.15" at bounding box center [585, 449] width 425 height 36
click at [515, 448] on td "View Download Amount: £466.15" at bounding box center [585, 449] width 425 height 36
click at [566, 329] on td "View Download Amount: -£140.25" at bounding box center [585, 344] width 425 height 36
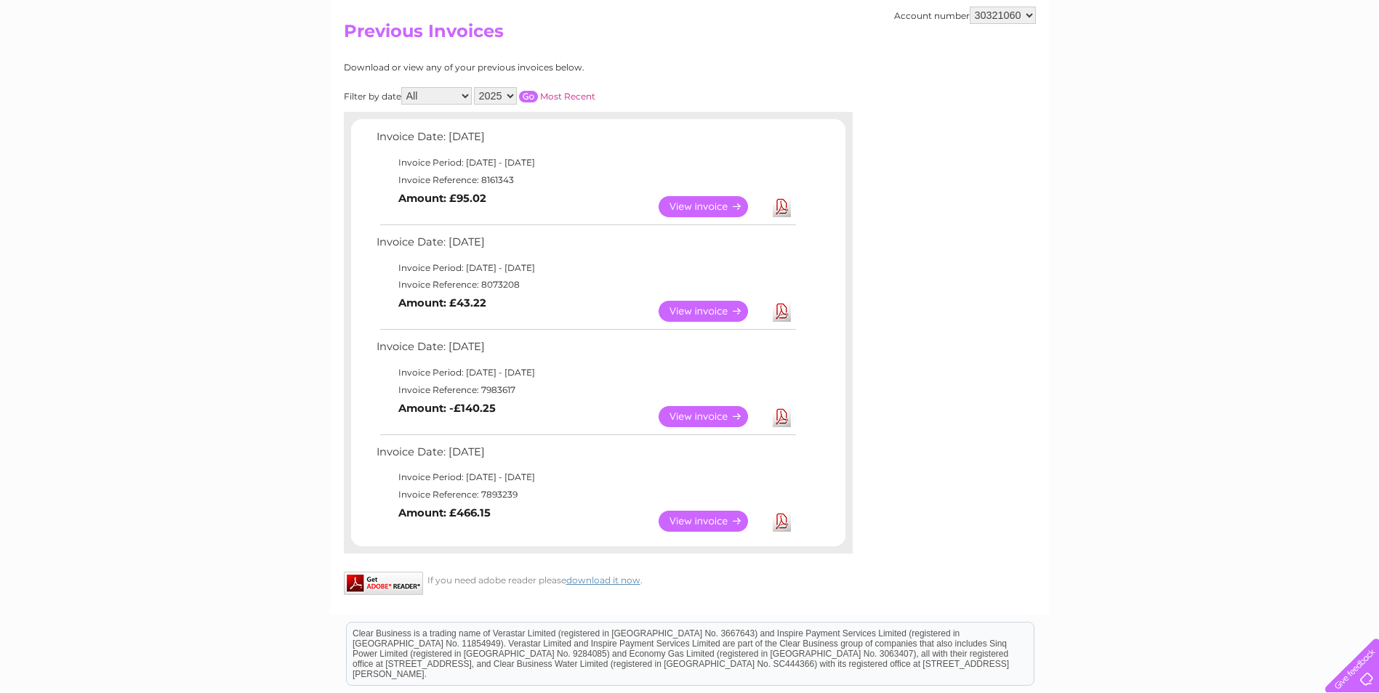
click at [691, 206] on link "View" at bounding box center [712, 206] width 107 height 21
click at [692, 206] on link "View" at bounding box center [712, 206] width 107 height 21
click at [711, 211] on link "View" at bounding box center [712, 206] width 107 height 21
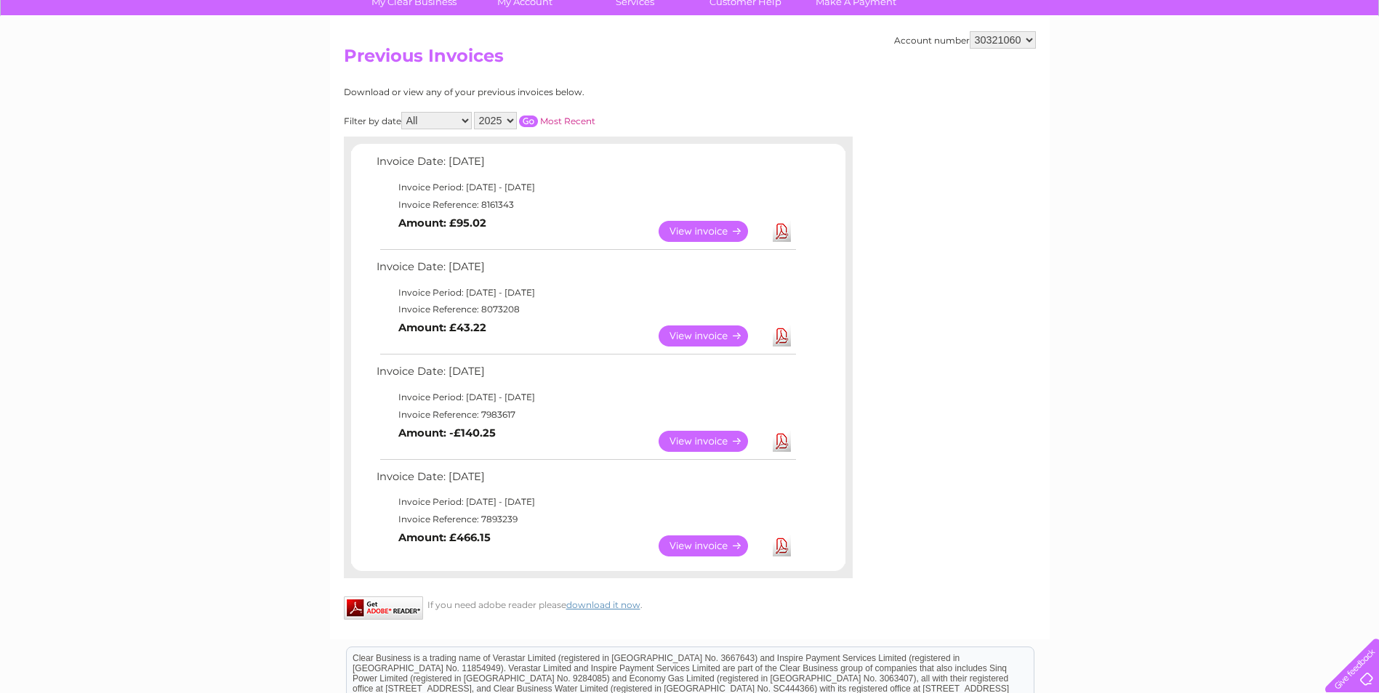
scroll to position [146, 0]
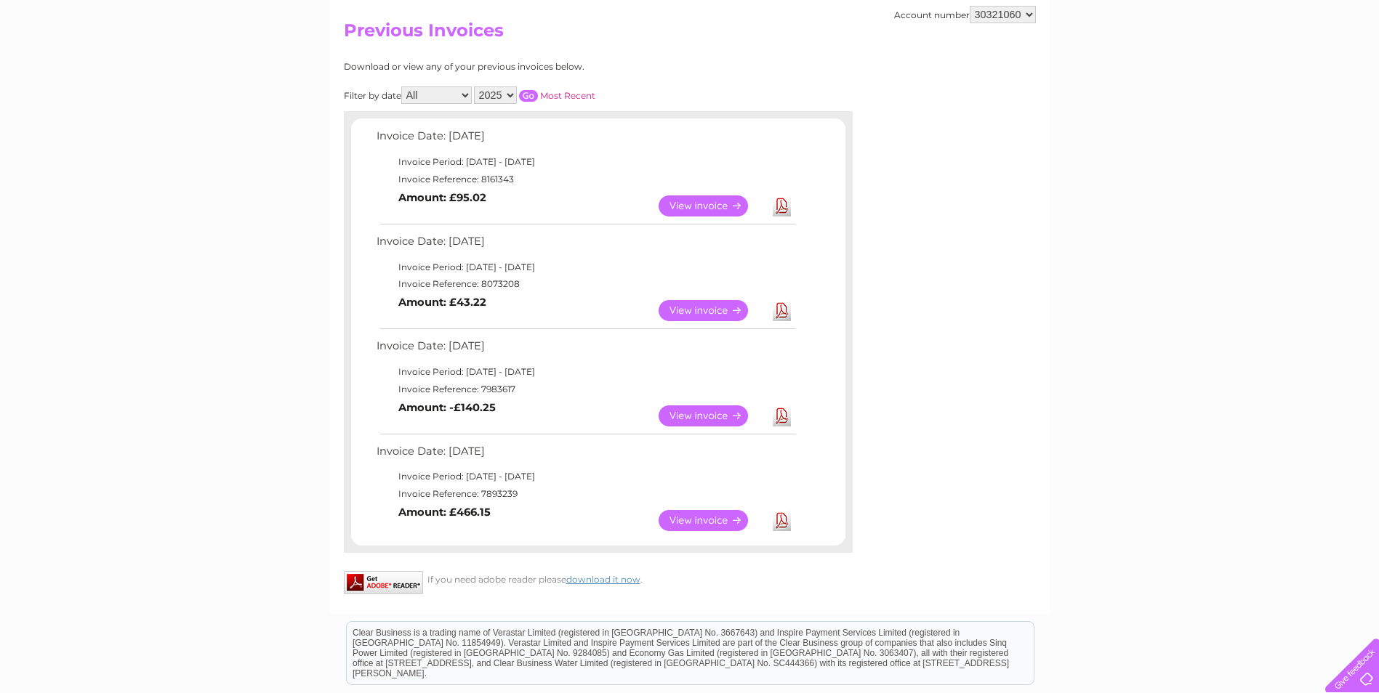
click at [695, 213] on link "View" at bounding box center [712, 206] width 107 height 21
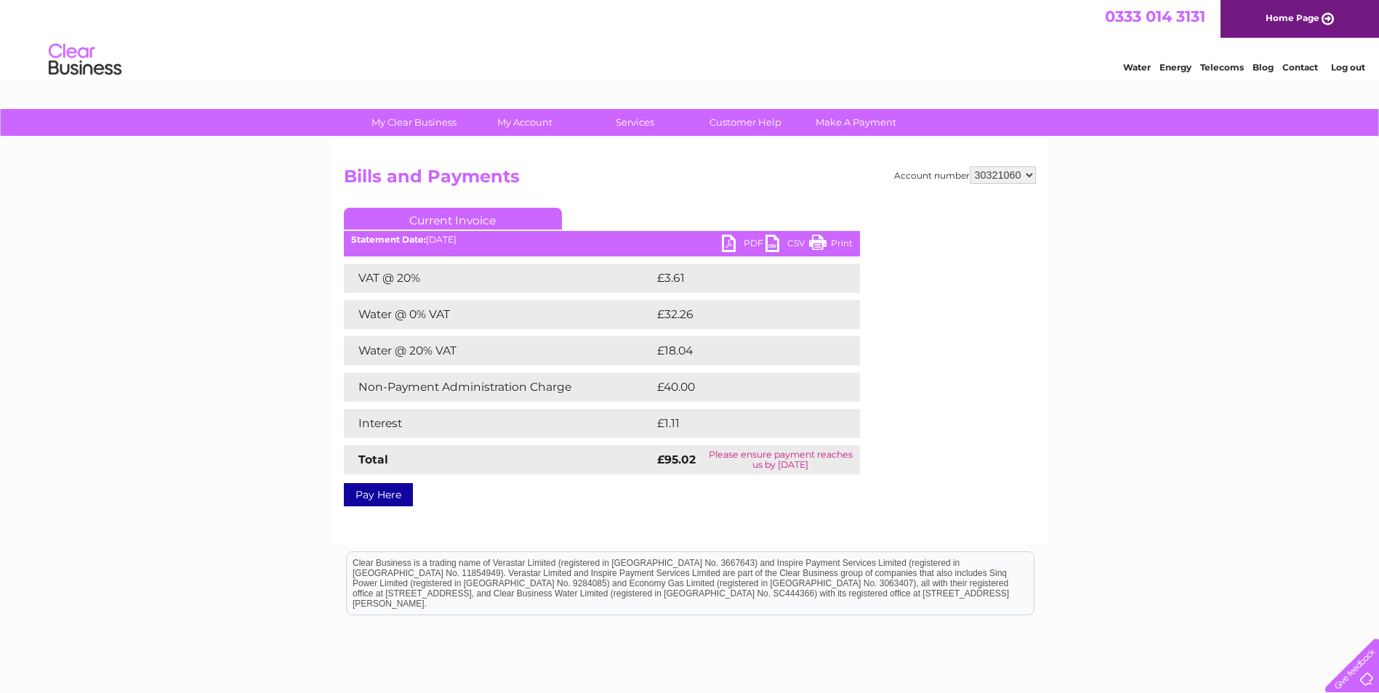
click at [1063, 222] on div "My Clear Business Login Details My Details My Preferences Link Account My Accou…" at bounding box center [689, 451] width 1379 height 684
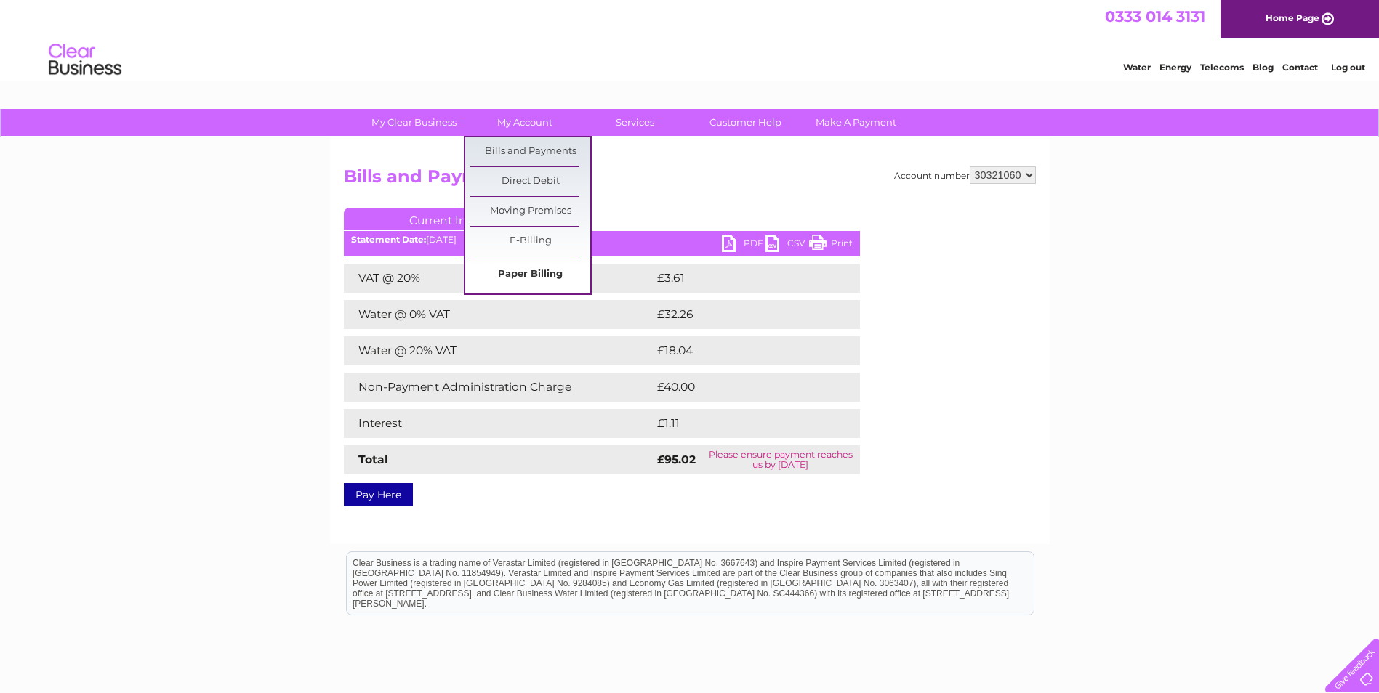
click at [547, 271] on link "Paper Billing" at bounding box center [530, 274] width 120 height 29
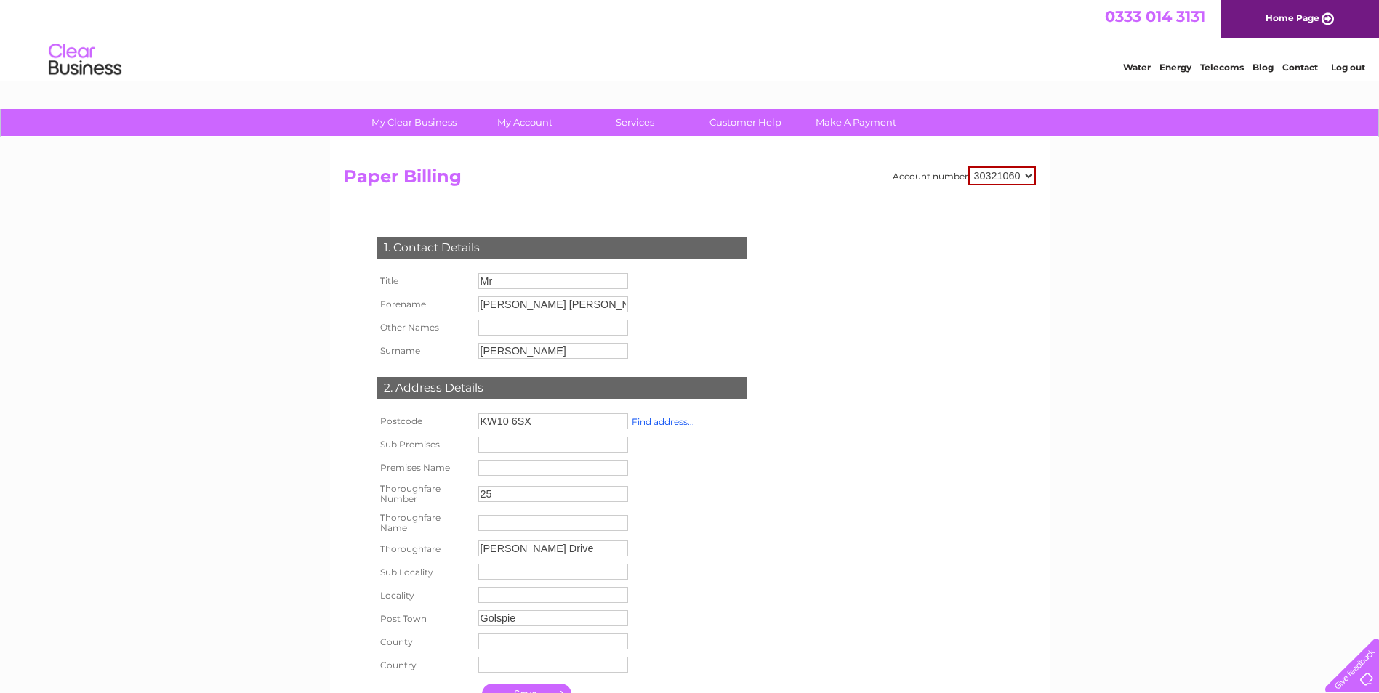
click at [818, 405] on div "Account number 30321060 Paper Billing 1. Contact Details Title Mr Forename Stua…" at bounding box center [690, 453] width 692 height 575
click at [821, 538] on div "Account number 30321060 Paper Billing 1. Contact Details Title Mr Forename Stua…" at bounding box center [690, 453] width 692 height 575
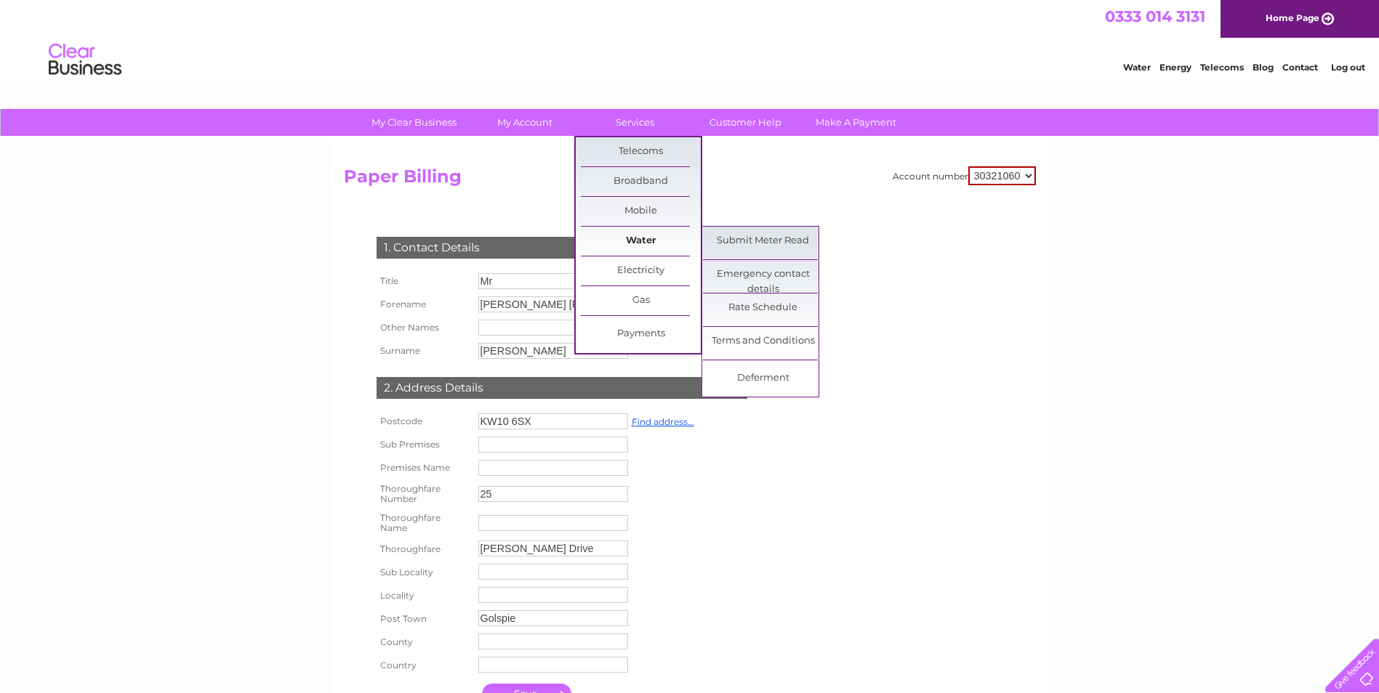
click at [617, 236] on link "Water" at bounding box center [641, 241] width 120 height 29
click at [645, 246] on link "Water" at bounding box center [641, 241] width 120 height 29
click at [663, 242] on link "Water" at bounding box center [641, 241] width 120 height 29
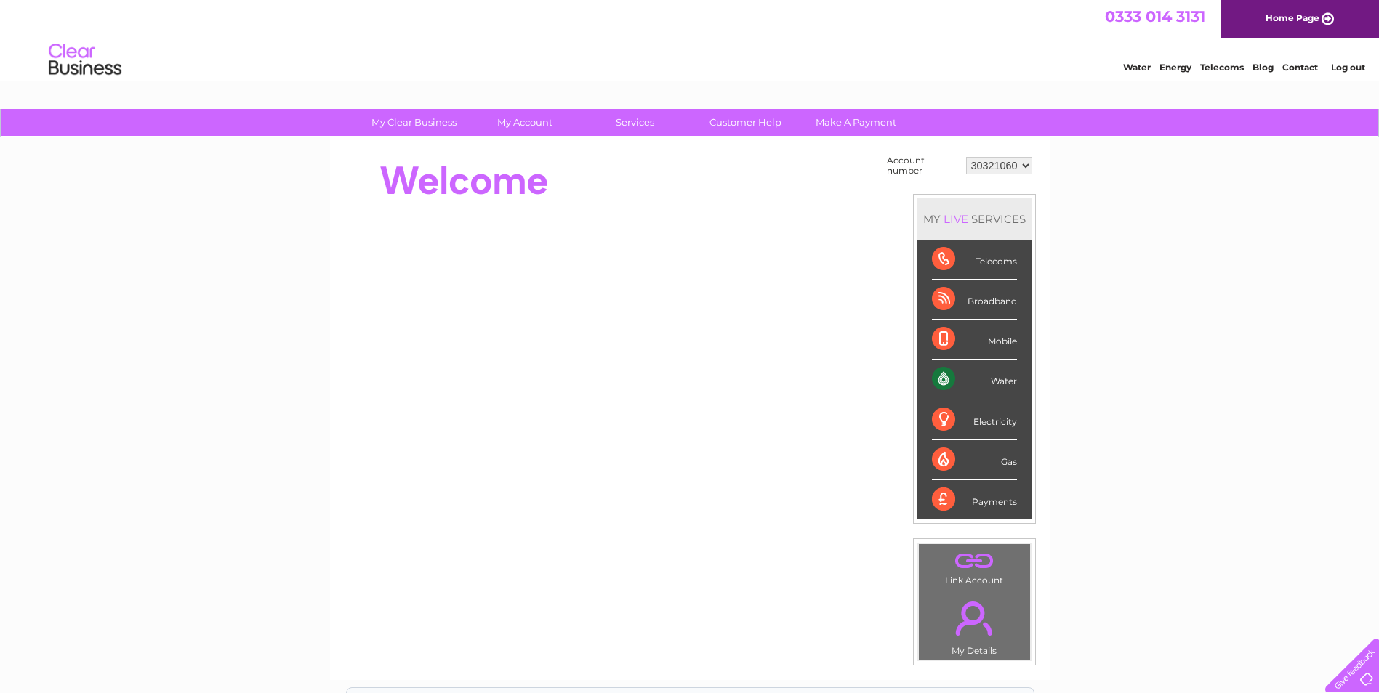
click at [1166, 222] on div "My Clear Business Login Details My Details My Preferences Link Account My Accou…" at bounding box center [689, 519] width 1379 height 820
